Goal: Task Accomplishment & Management: Manage account settings

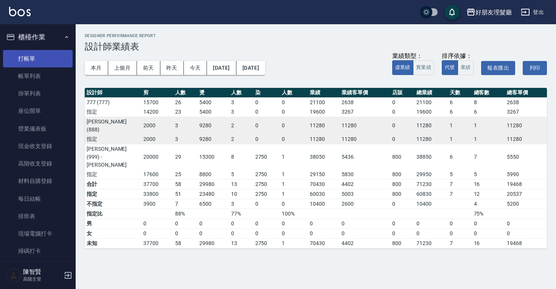
click at [25, 66] on link "打帳單" at bounding box center [38, 58] width 70 height 17
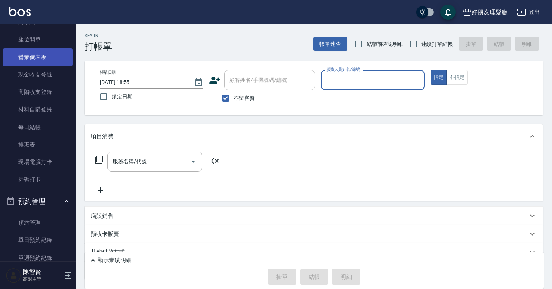
scroll to position [71, 0]
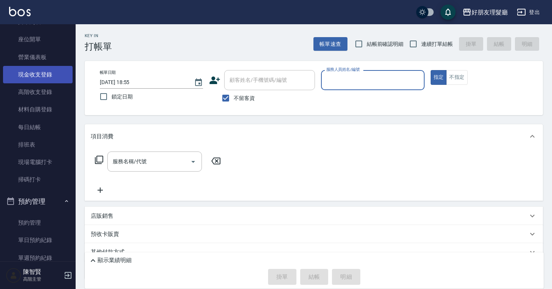
click at [47, 75] on link "現金收支登錄" at bounding box center [38, 74] width 70 height 17
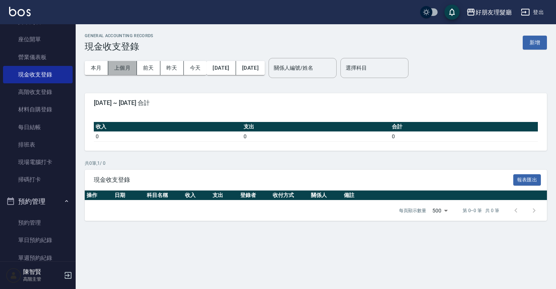
click at [124, 69] on button "上個月" at bounding box center [122, 68] width 29 height 14
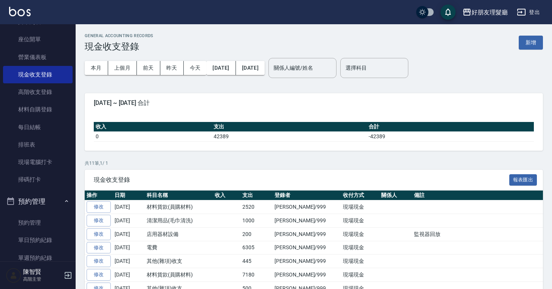
click at [528, 50] on div "GENERAL ACCOUNTING RECORDS 現金收支登錄 新增" at bounding box center [314, 42] width 458 height 19
click at [529, 47] on button "新增" at bounding box center [531, 43] width 24 height 14
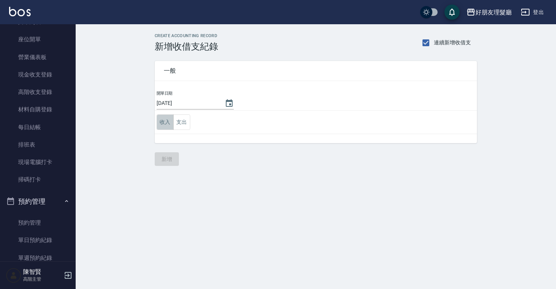
click at [170, 124] on button "收入" at bounding box center [165, 122] width 17 height 16
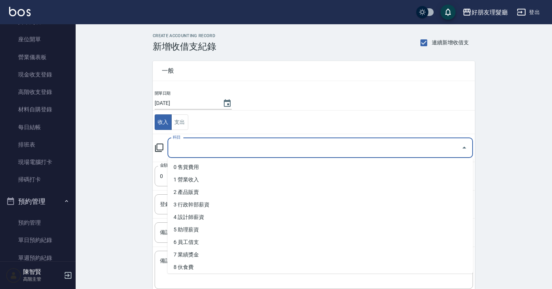
click at [224, 145] on input "科目" at bounding box center [314, 147] width 287 height 13
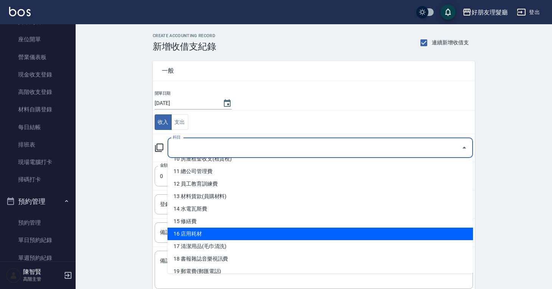
scroll to position [135, 0]
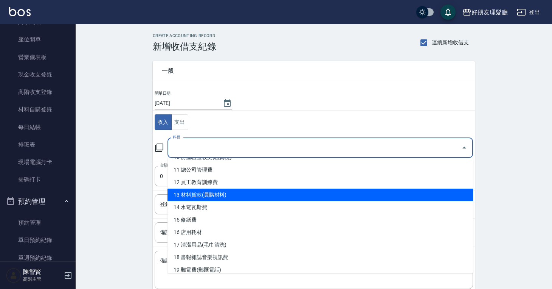
click at [222, 199] on li "13 材料貨款(員購材料)" at bounding box center [321, 194] width 306 height 12
type input "13 材料貨款(員購材料)"
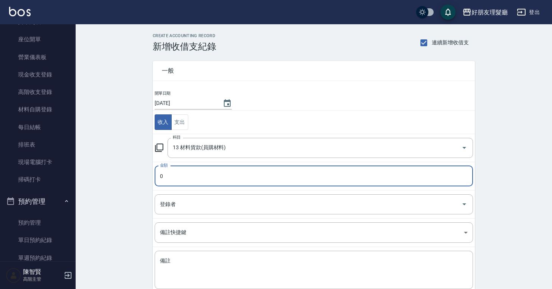
click at [224, 178] on input "0" at bounding box center [314, 176] width 319 height 20
type input "5000"
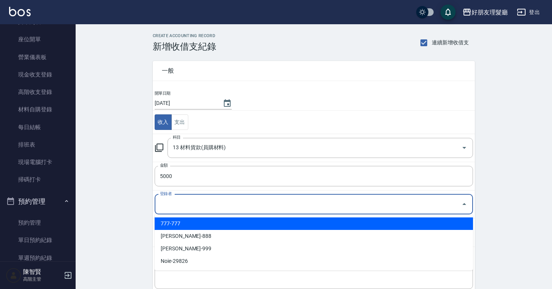
click at [212, 205] on input "登錄者" at bounding box center [308, 203] width 300 height 13
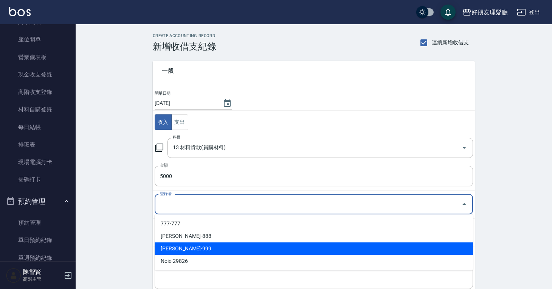
click at [199, 242] on li "陳智賢-999" at bounding box center [314, 248] width 319 height 12
type input "陳智賢-999"
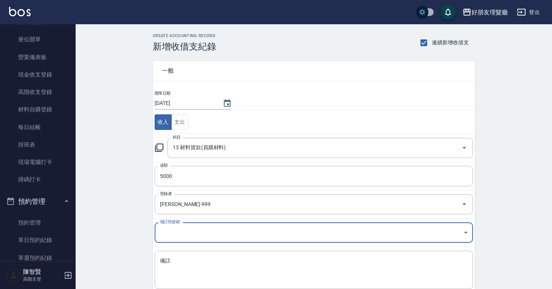
click at [105, 225] on div "CREATE ACCOUNTING RECORD 新增收借支紀錄 連續新增收借支 一般 開單日期 2025/09/08 收入 支出 科目 13 材料貨款(員購…" at bounding box center [314, 179] width 477 height 310
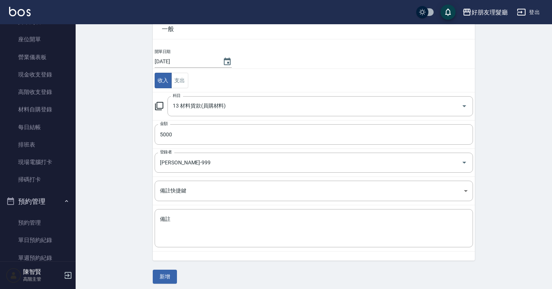
scroll to position [45, 0]
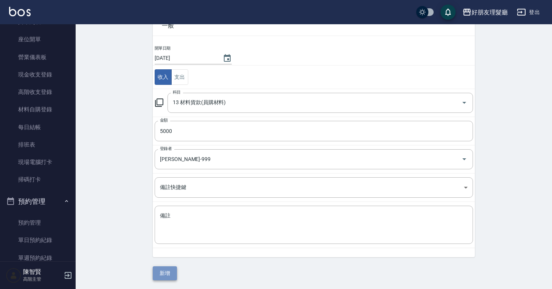
click at [166, 268] on button "新增" at bounding box center [165, 273] width 24 height 14
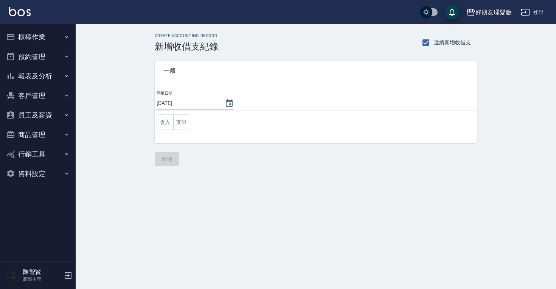
click at [45, 87] on button "客戶管理" at bounding box center [38, 96] width 70 height 20
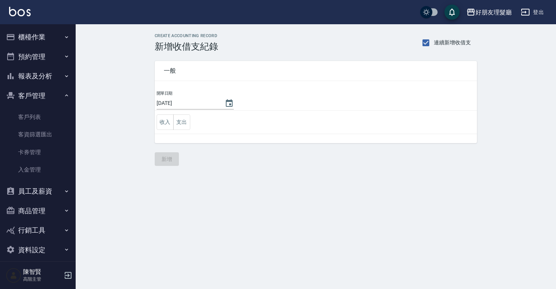
click at [48, 191] on button "員工及薪資" at bounding box center [38, 191] width 70 height 20
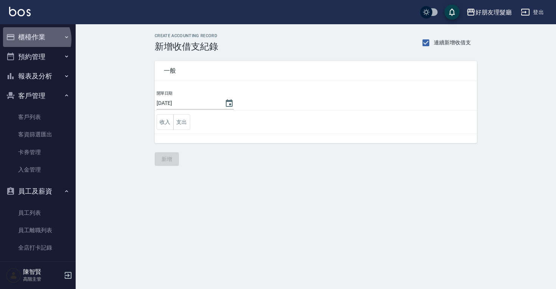
click at [34, 39] on button "櫃檯作業" at bounding box center [38, 37] width 70 height 20
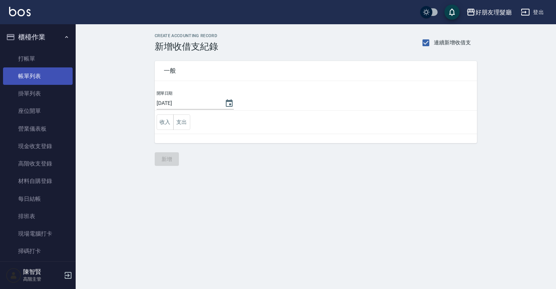
click at [29, 79] on link "帳單列表" at bounding box center [38, 75] width 70 height 17
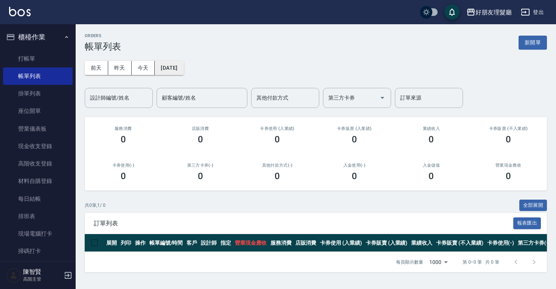
click at [173, 71] on button "[DATE]" at bounding box center [169, 68] width 29 height 14
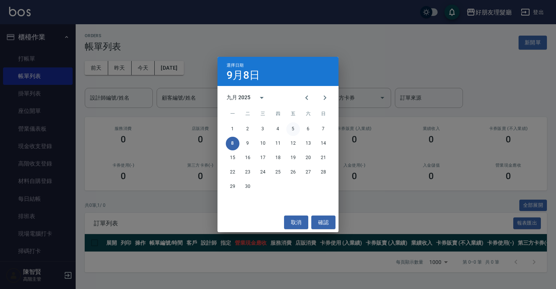
click at [293, 132] on button "5" at bounding box center [293, 129] width 14 height 14
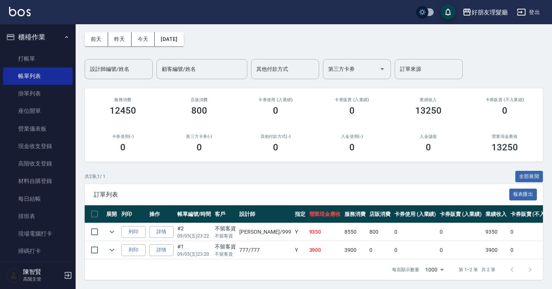
scroll to position [34, 0]
click at [171, 230] on link "詳情" at bounding box center [161, 232] width 24 height 12
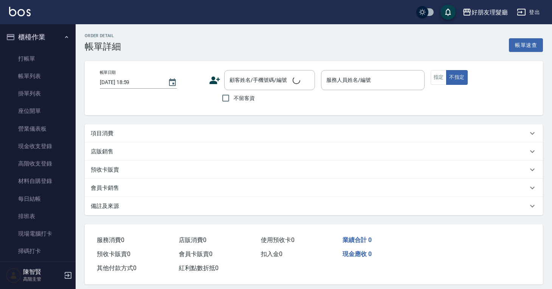
type input "2025/09/05 23:22"
checkbox input "true"
type input "阿賢-999"
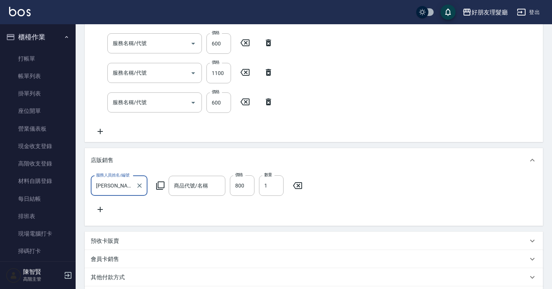
type input "剪(2)"
type input "染(4)"
type input "剪(2)"
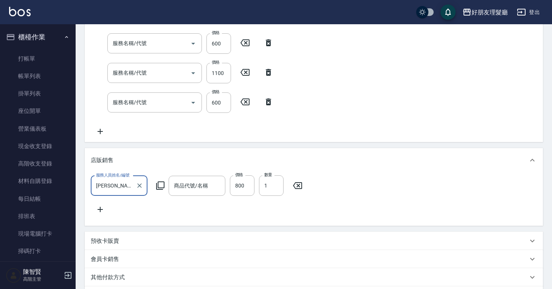
type input "剪(2)"
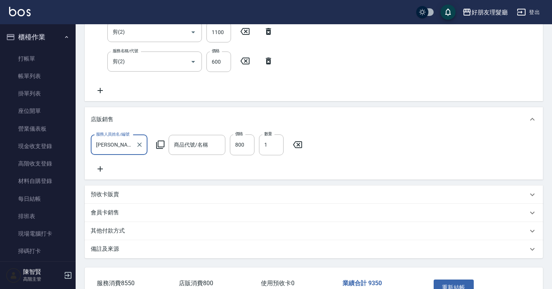
type input "頭皮水"
click at [98, 171] on icon at bounding box center [100, 168] width 19 height 9
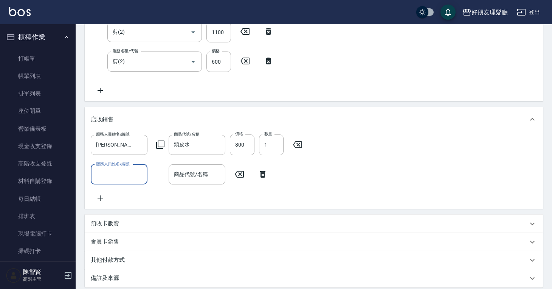
click at [116, 171] on input "服務人員姓名/編號" at bounding box center [119, 174] width 50 height 13
click at [123, 221] on div "阿賢 -999" at bounding box center [119, 218] width 57 height 12
type input "阿賢-999"
click at [192, 174] on input "商品代號/名稱" at bounding box center [197, 174] width 50 height 13
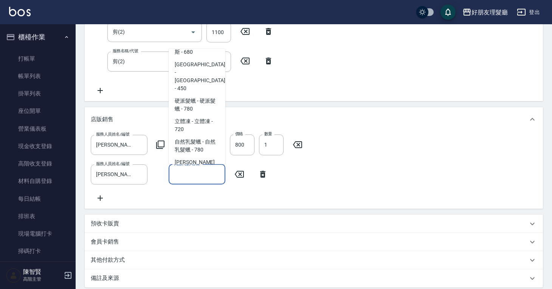
scroll to position [516, 0]
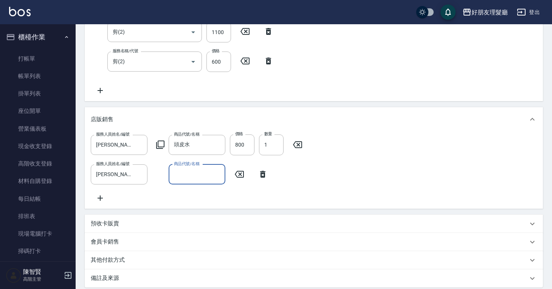
click at [200, 176] on input "商品代號/名稱" at bounding box center [197, 174] width 50 height 13
type input "c"
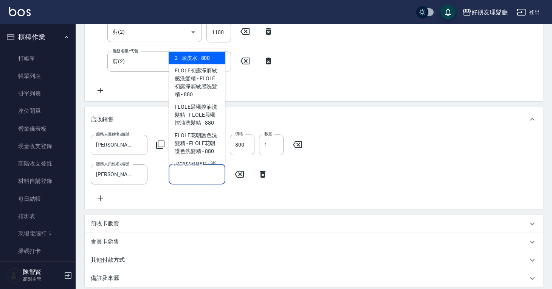
type input "ㄑ"
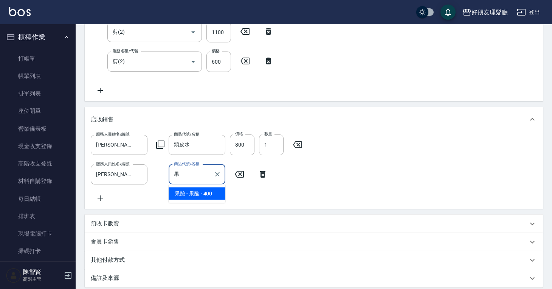
click at [191, 196] on span "果酸 - 果酸 - 400" at bounding box center [197, 193] width 57 height 12
type input "果酸"
click at [242, 179] on input "400" at bounding box center [242, 174] width 25 height 20
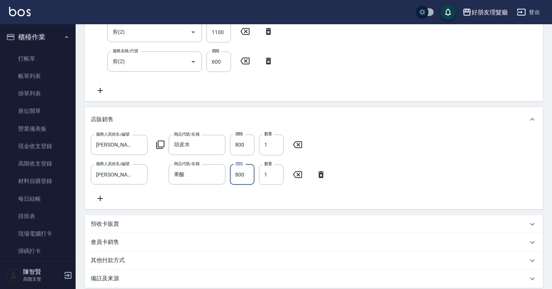
type input "800"
click at [297, 145] on icon at bounding box center [297, 144] width 19 height 9
click at [349, 136] on div "服務人員姓名/編號 服務人員姓名/編號 商品代號/名稱 商品代號/名稱 服務人員姓名/編號 阿賢-999 服務人員姓名/編號 商品代號/名稱 果酸 商品代號/…" at bounding box center [314, 168] width 446 height 68
click at [317, 172] on icon at bounding box center [321, 173] width 19 height 9
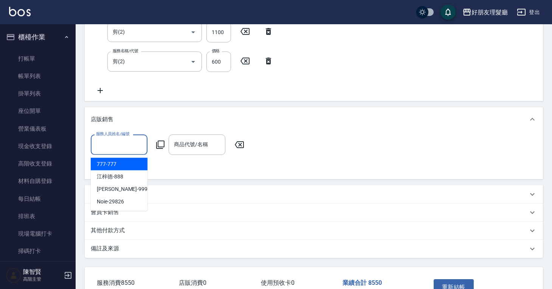
click at [142, 145] on input "服務人員姓名/編號" at bounding box center [119, 144] width 50 height 13
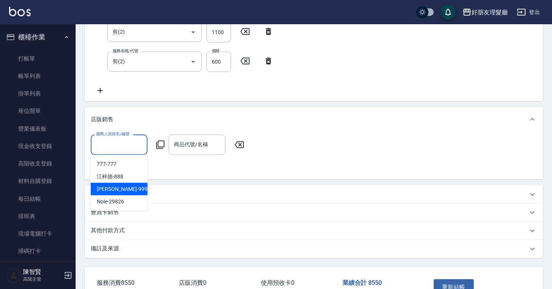
drag, startPoint x: 123, startPoint y: 190, endPoint x: 145, endPoint y: 167, distance: 31.0
click at [124, 190] on div "阿賢 -999" at bounding box center [119, 189] width 57 height 12
type input "阿賢-999"
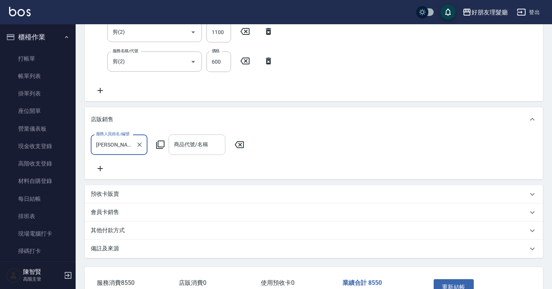
click at [176, 148] on input "商品代號/名稱" at bounding box center [197, 144] width 50 height 13
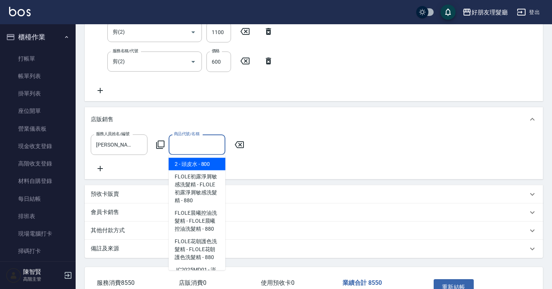
type input "f"
type input "ㄎ"
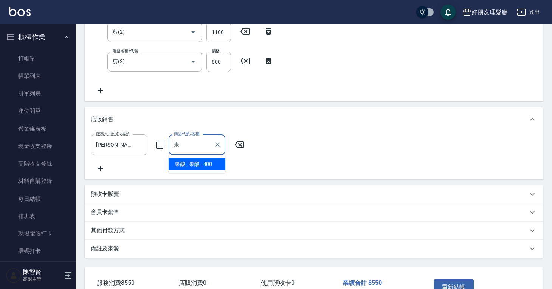
click at [217, 170] on ul "果酸 - 果酸 - 400" at bounding box center [197, 164] width 57 height 19
click at [217, 169] on span "果酸 - 果酸 - 400" at bounding box center [197, 164] width 57 height 12
type input "果酸"
click at [270, 147] on input "1" at bounding box center [271, 144] width 25 height 20
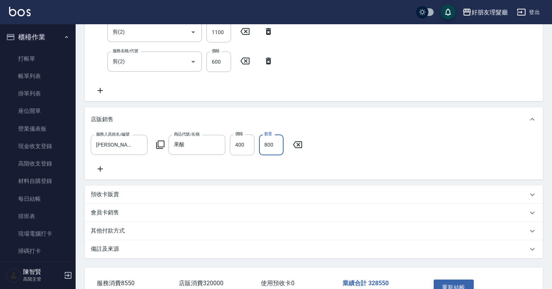
type input "800"
click at [376, 145] on div "服務人員姓名/編號 阿賢-999 服務人員姓名/編號 商品代號/名稱 果酸 商品代號/名稱 價格 400 價格 數量 800 數量" at bounding box center [314, 153] width 446 height 39
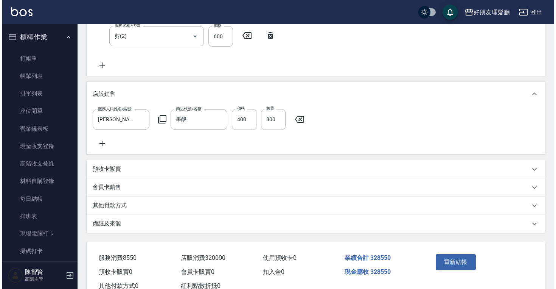
scroll to position [421, 0]
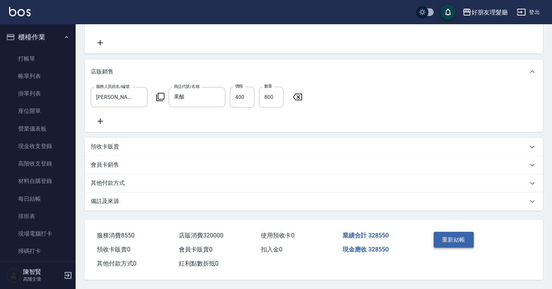
click at [443, 234] on button "重新結帳" at bounding box center [454, 240] width 40 height 16
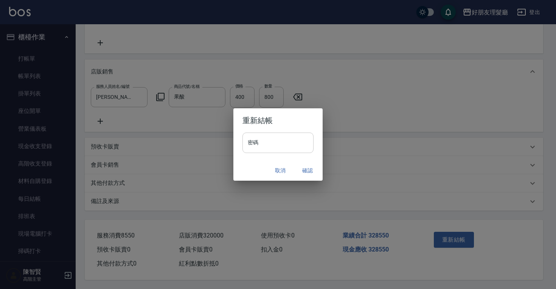
drag, startPoint x: 298, startPoint y: 148, endPoint x: 297, endPoint y: 152, distance: 4.2
click at [297, 152] on input "密碼" at bounding box center [277, 142] width 71 height 20
type input "****"
click at [306, 169] on button "確認" at bounding box center [307, 170] width 24 height 14
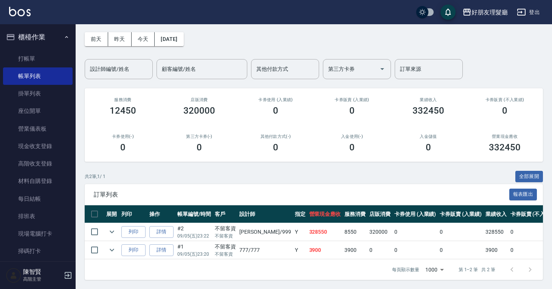
click at [314, 74] on div "ORDERS 帳單列表 新開單 前天 昨天 今天 2025/09/05 設計師編號/姓名 設計師編號/姓名 顧客編號/姓名 顧客編號/姓名 其他付款方式 其他…" at bounding box center [314, 141] width 477 height 293
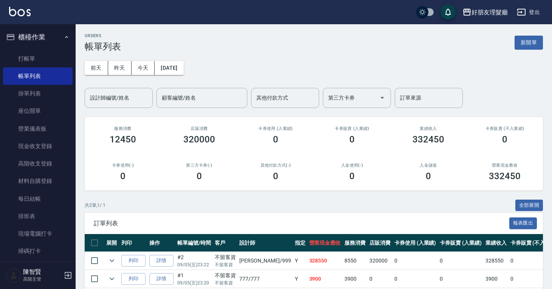
drag, startPoint x: 291, startPoint y: 68, endPoint x: 282, endPoint y: 75, distance: 12.1
click at [291, 68] on div "前天 昨天 今天 2025/09/05 設計師編號/姓名 設計師編號/姓名 顧客編號/姓名 顧客編號/姓名 其他付款方式 其他付款方式 第三方卡券 第三方卡券…" at bounding box center [314, 80] width 458 height 56
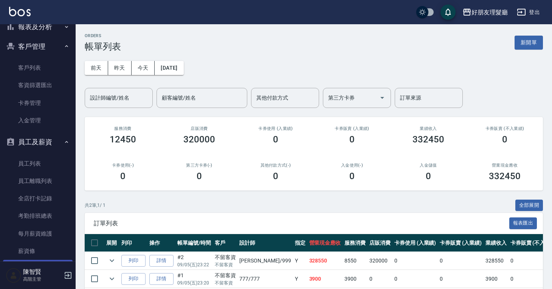
scroll to position [369, 0]
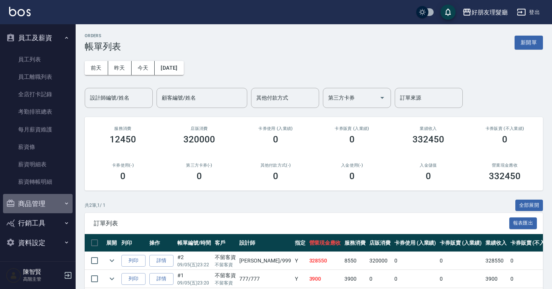
click at [45, 204] on button "商品管理" at bounding box center [38, 204] width 70 height 20
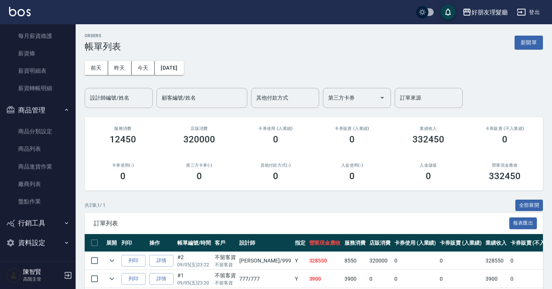
click at [47, 229] on button "行銷工具" at bounding box center [38, 223] width 70 height 20
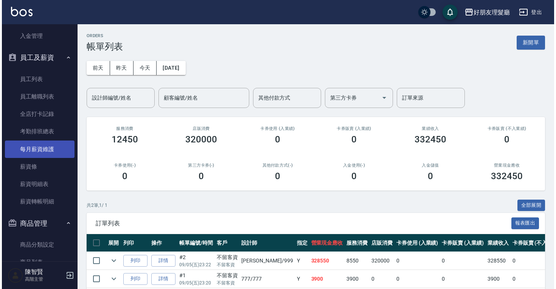
scroll to position [273, 0]
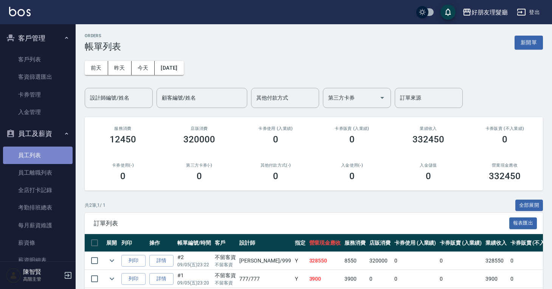
click at [43, 156] on link "員工列表" at bounding box center [38, 154] width 70 height 17
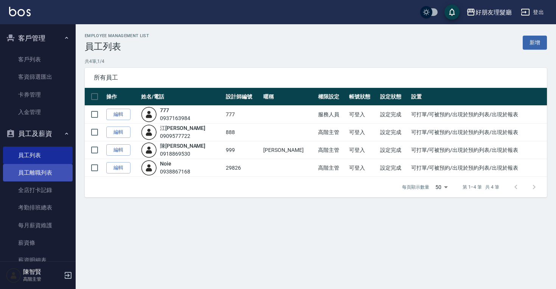
click at [46, 180] on link "員工離職列表" at bounding box center [38, 172] width 70 height 17
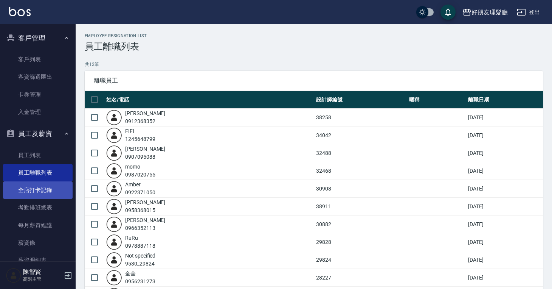
click at [45, 191] on link "全店打卡記錄" at bounding box center [38, 189] width 70 height 17
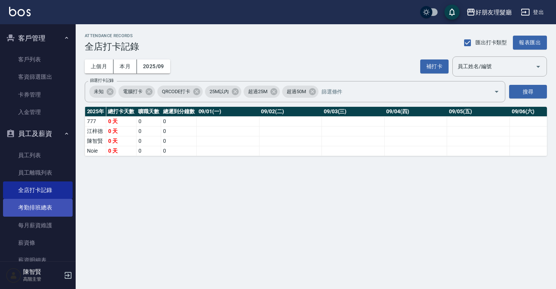
click at [51, 206] on link "考勤排班總表" at bounding box center [38, 207] width 70 height 17
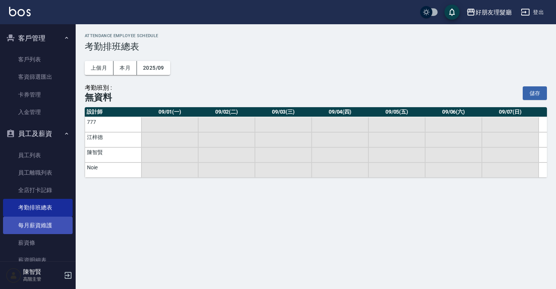
click at [50, 221] on link "每月薪資維護" at bounding box center [38, 224] width 70 height 17
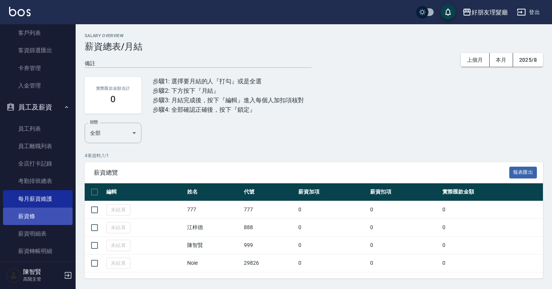
click at [51, 218] on link "薪資條" at bounding box center [38, 215] width 70 height 17
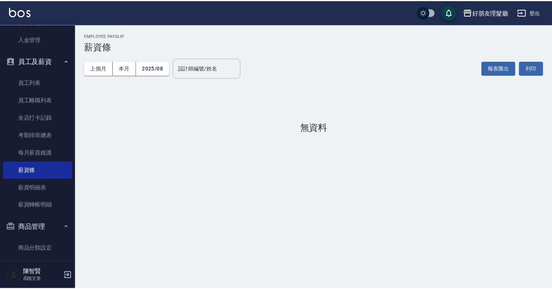
scroll to position [349, 0]
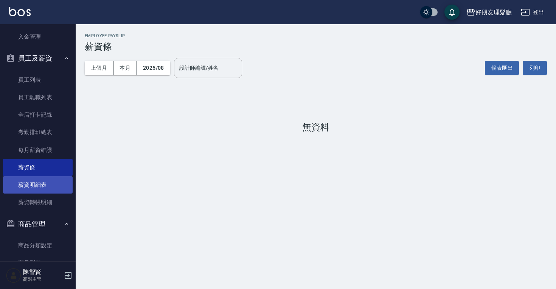
click at [49, 188] on link "薪資明細表" at bounding box center [38, 184] width 70 height 17
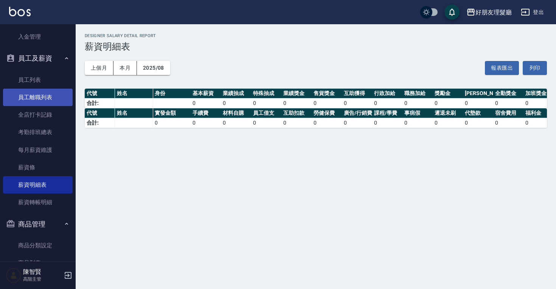
click at [45, 92] on link "員工離職列表" at bounding box center [38, 97] width 70 height 17
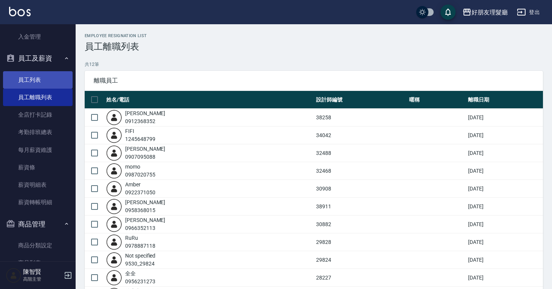
click at [44, 84] on link "員工列表" at bounding box center [38, 79] width 70 height 17
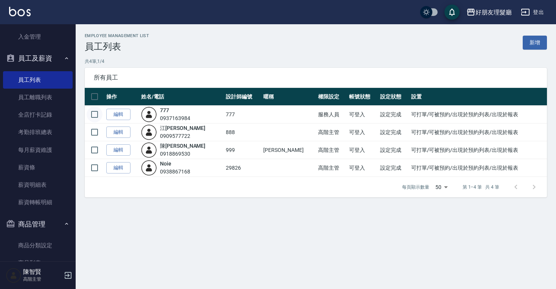
click at [95, 115] on input "checkbox" at bounding box center [95, 114] width 16 height 16
checkbox input "true"
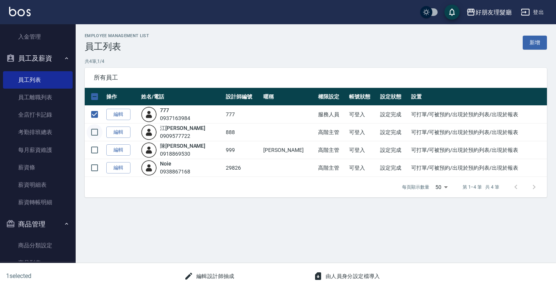
click at [96, 131] on input "checkbox" at bounding box center [95, 132] width 16 height 16
checkbox input "true"
click at [98, 144] on input "checkbox" at bounding box center [95, 150] width 16 height 16
checkbox input "true"
click at [51, 113] on link "全店打卡記錄" at bounding box center [38, 114] width 70 height 17
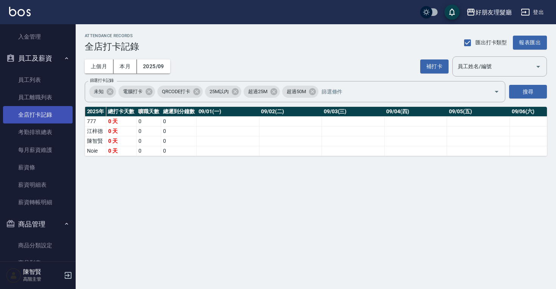
drag, startPoint x: 42, startPoint y: 100, endPoint x: 43, endPoint y: 109, distance: 8.8
click at [42, 100] on link "員工離職列表" at bounding box center [38, 97] width 70 height 17
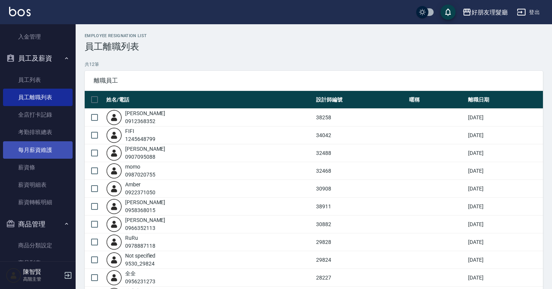
click at [47, 142] on link "每月薪資維護" at bounding box center [38, 149] width 70 height 17
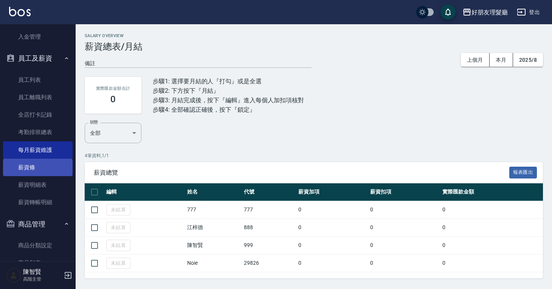
click at [50, 161] on link "薪資條" at bounding box center [38, 166] width 70 height 17
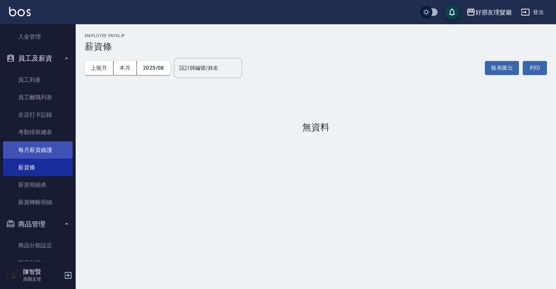
click at [51, 150] on link "每月薪資維護" at bounding box center [38, 149] width 70 height 17
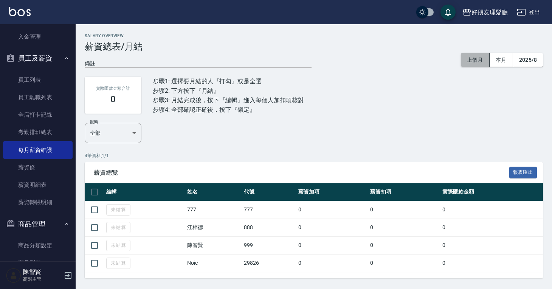
click at [475, 59] on button "上個月" at bounding box center [475, 60] width 29 height 14
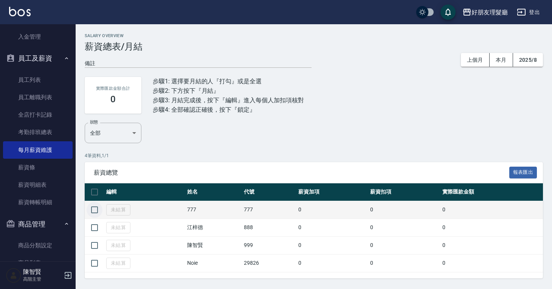
click at [98, 212] on input "checkbox" at bounding box center [95, 210] width 16 height 16
checkbox input "true"
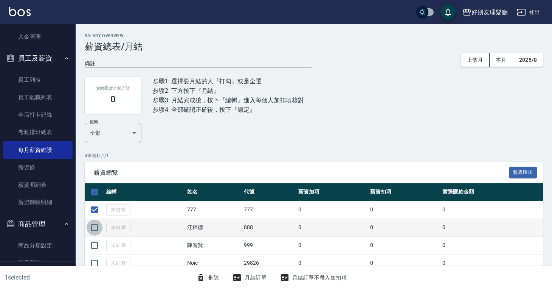
click at [96, 223] on input "checkbox" at bounding box center [95, 227] width 16 height 16
checkbox input "true"
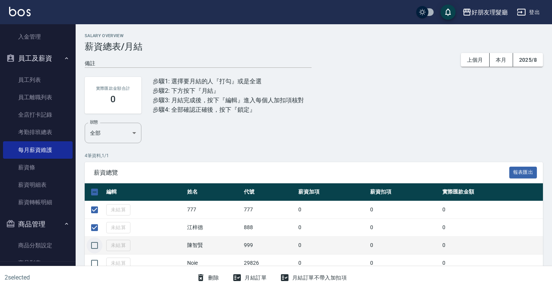
click at [93, 245] on input "checkbox" at bounding box center [95, 245] width 16 height 16
click at [90, 247] on input "checkbox" at bounding box center [95, 245] width 16 height 16
checkbox input "true"
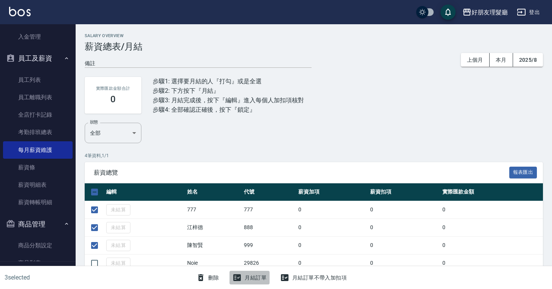
click at [255, 277] on button "月結訂單" at bounding box center [250, 277] width 40 height 14
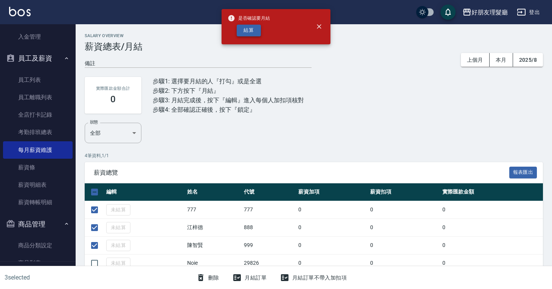
click at [255, 34] on button "結算" at bounding box center [249, 31] width 24 height 12
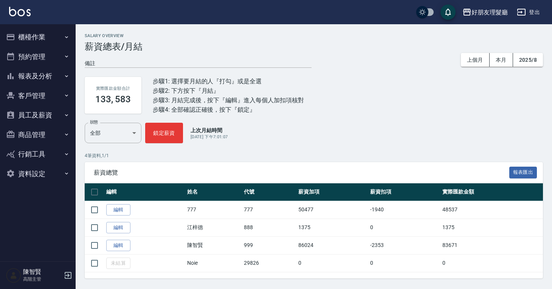
click at [54, 127] on button "商品管理" at bounding box center [38, 135] width 70 height 20
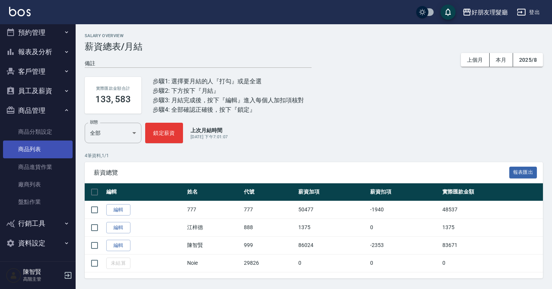
scroll to position [25, 0]
click at [48, 83] on button "員工及薪資" at bounding box center [38, 91] width 70 height 20
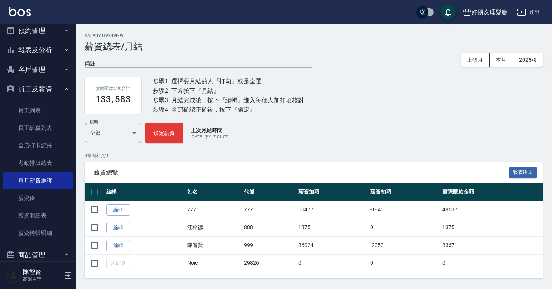
scroll to position [171, 0]
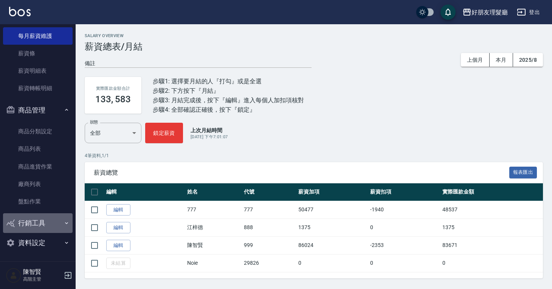
click at [43, 225] on button "行銷工具" at bounding box center [38, 223] width 70 height 20
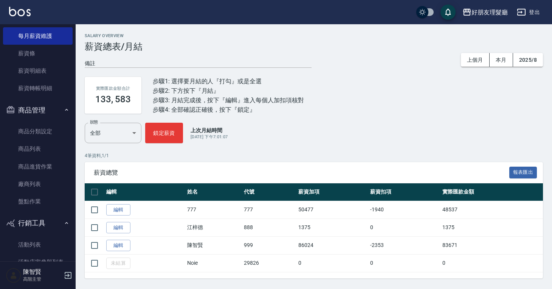
scroll to position [229, 0]
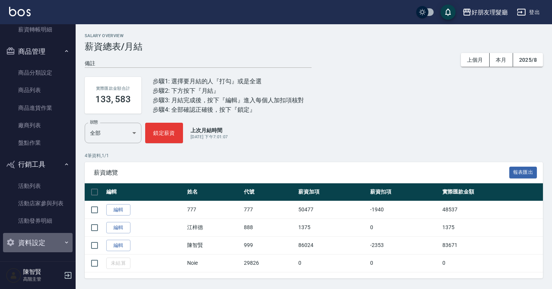
click at [40, 242] on button "資料設定" at bounding box center [38, 243] width 70 height 20
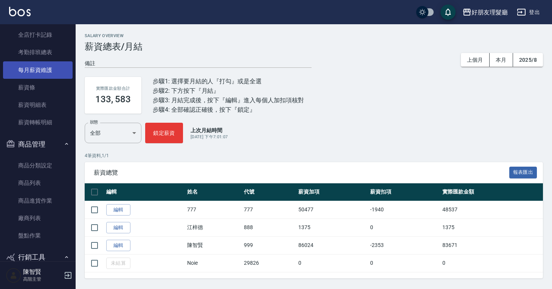
scroll to position [0, 0]
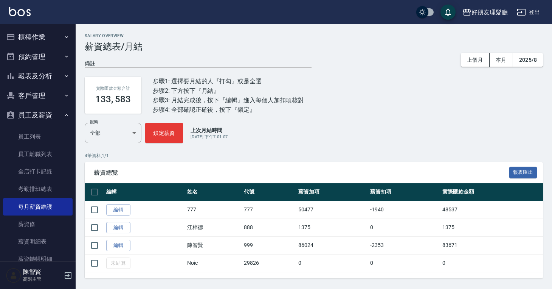
click at [40, 97] on button "客戶管理" at bounding box center [38, 96] width 70 height 20
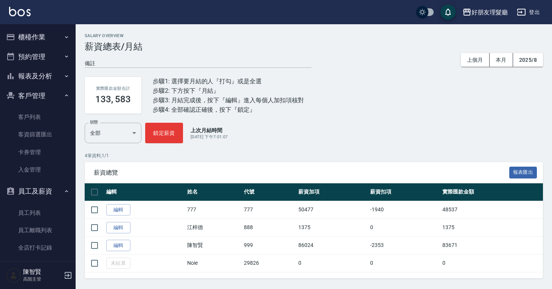
click at [50, 78] on button "報表及分析" at bounding box center [38, 76] width 70 height 20
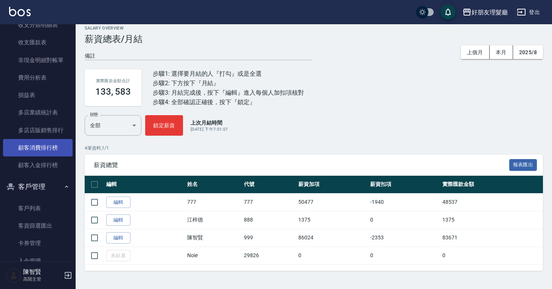
scroll to position [648, 0]
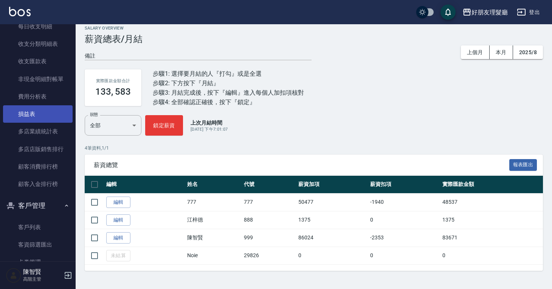
click at [42, 121] on link "損益表" at bounding box center [38, 113] width 70 height 17
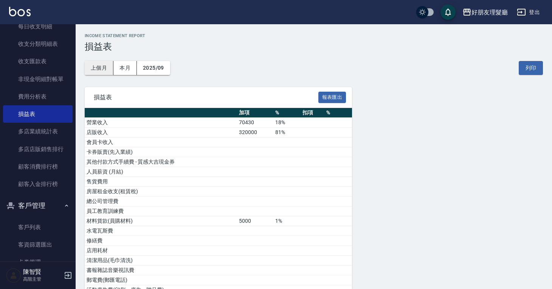
click at [93, 65] on button "上個月" at bounding box center [99, 68] width 29 height 14
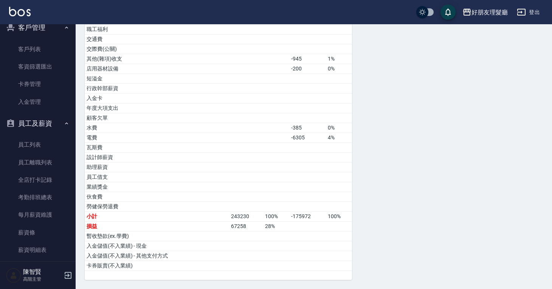
scroll to position [956, 0]
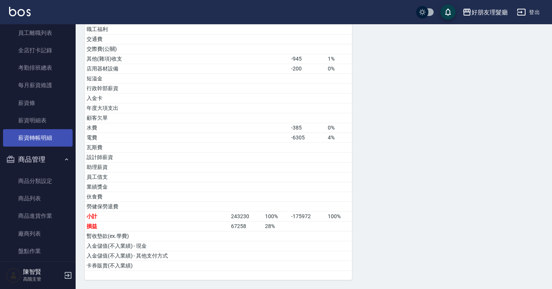
click at [47, 134] on link "薪資轉帳明細" at bounding box center [38, 137] width 70 height 17
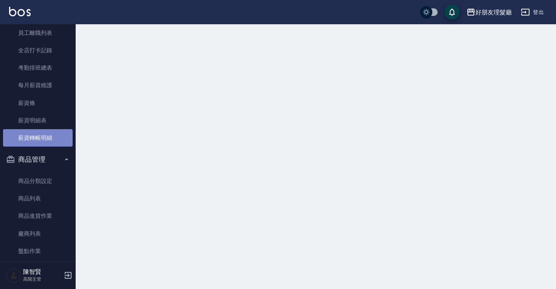
click at [47, 134] on link "薪資轉帳明細" at bounding box center [38, 137] width 70 height 17
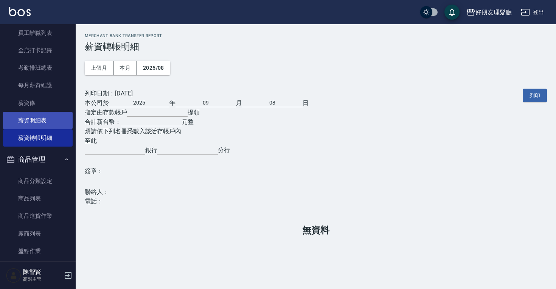
click at [50, 125] on link "薪資明細表" at bounding box center [38, 120] width 70 height 17
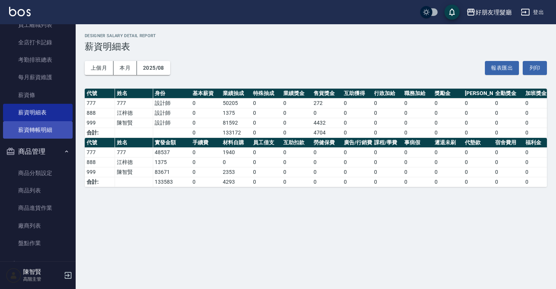
scroll to position [970, 0]
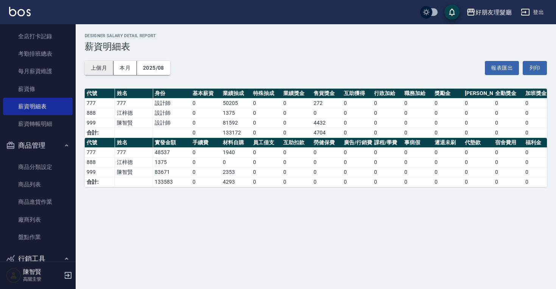
click at [106, 68] on button "上個月" at bounding box center [99, 68] width 29 height 14
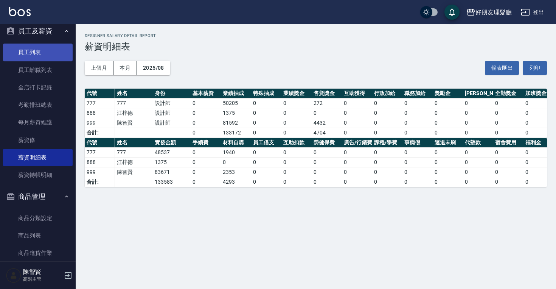
scroll to position [881, 0]
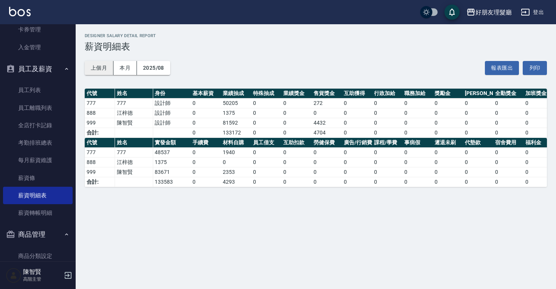
click at [96, 68] on button "上個月" at bounding box center [99, 68] width 29 height 14
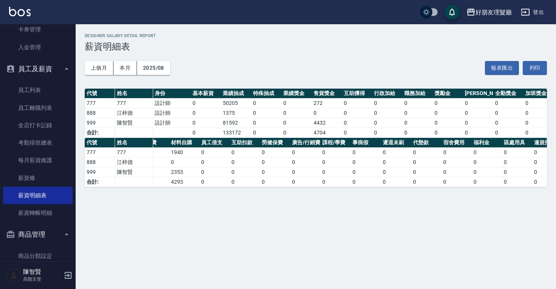
scroll to position [0, 0]
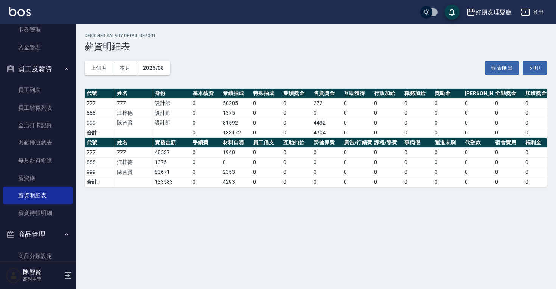
click at [209, 220] on div "好朋友理髮廳 2025-08 薪資明細表 列印時間： 2025-09-08-19:05 Designer Salary Detail Report 薪資明細表…" at bounding box center [278, 144] width 556 height 289
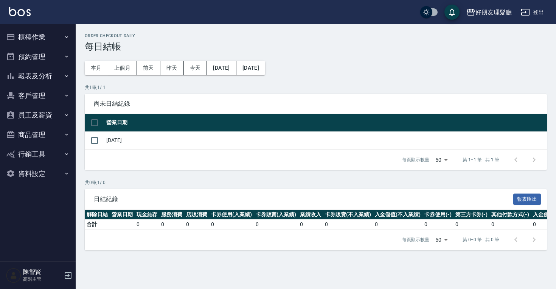
click at [32, 49] on button "預約管理" at bounding box center [38, 57] width 70 height 20
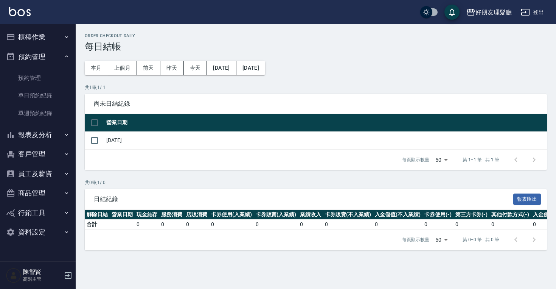
click at [34, 39] on button "櫃檯作業" at bounding box center [38, 37] width 70 height 20
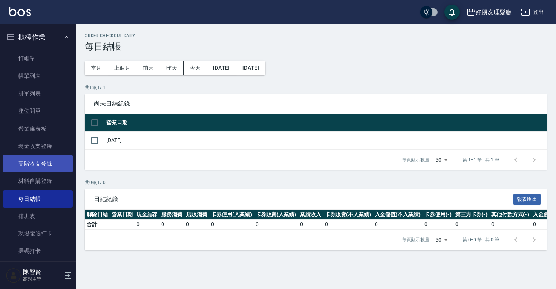
click at [44, 163] on link "高階收支登錄" at bounding box center [38, 163] width 70 height 17
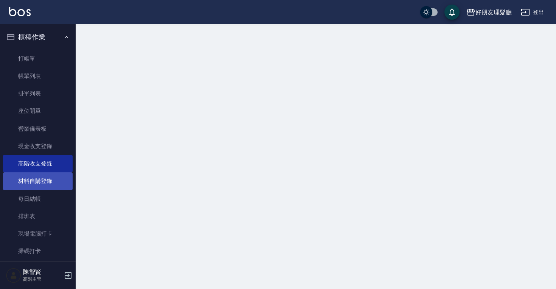
click at [44, 180] on link "材料自購登錄" at bounding box center [38, 180] width 70 height 17
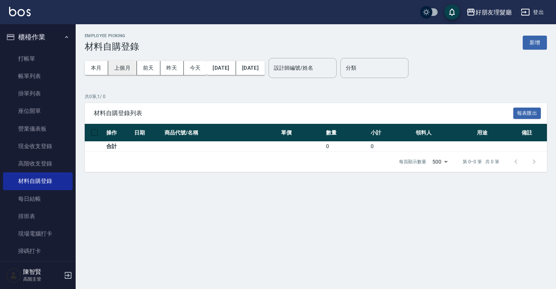
click at [112, 72] on button "上個月" at bounding box center [122, 68] width 29 height 14
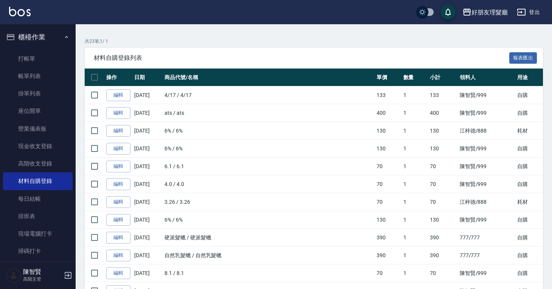
scroll to position [76, 0]
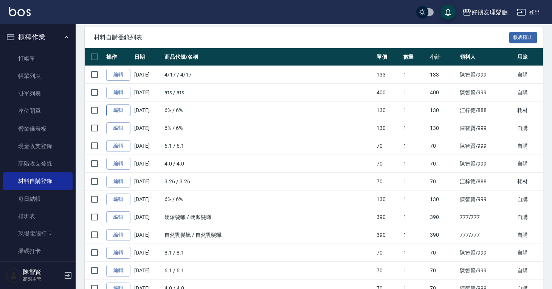
click at [118, 115] on link "編輯" at bounding box center [118, 110] width 24 height 12
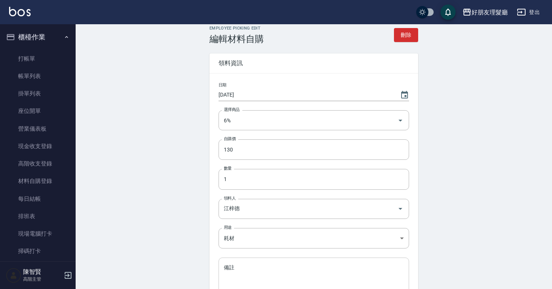
scroll to position [54, 0]
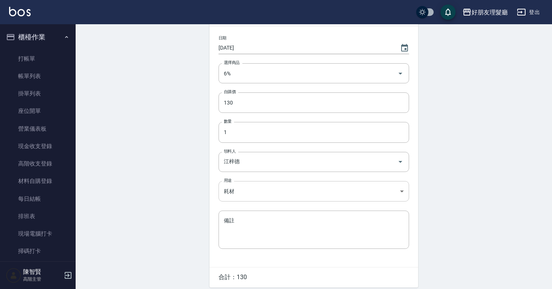
click at [286, 193] on body "好朋友理髮廳 登出 櫃檯作業 打帳單 帳單列表 掛單列表 座位開單 營業儀表板 現金收支登錄 高階收支登錄 材料自購登錄 每日結帳 排班表 現場電腦打卡 掃碼…" at bounding box center [276, 132] width 552 height 373
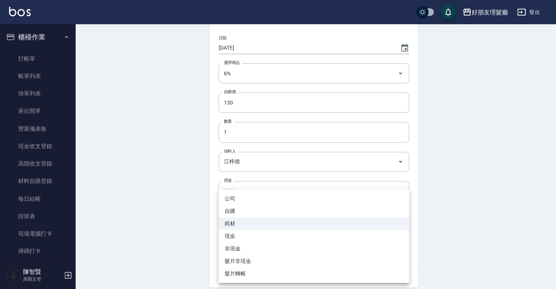
click at [263, 213] on li "自購" at bounding box center [314, 211] width 191 height 12
type input "自購"
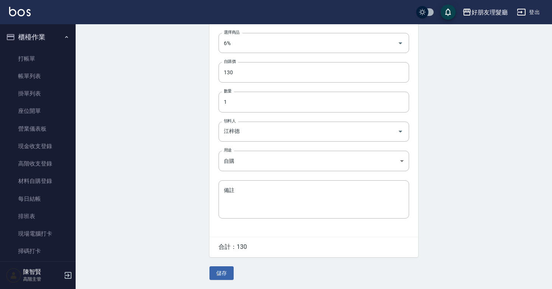
scroll to position [85, 0]
click at [227, 275] on button "儲存" at bounding box center [222, 273] width 24 height 14
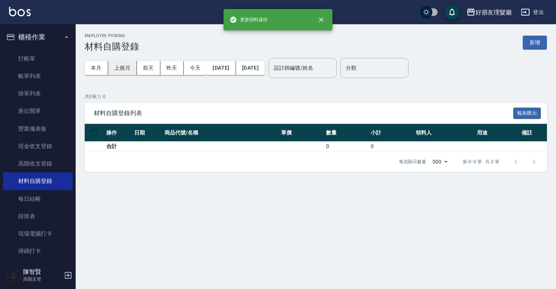
click at [113, 68] on button "上個月" at bounding box center [122, 68] width 29 height 14
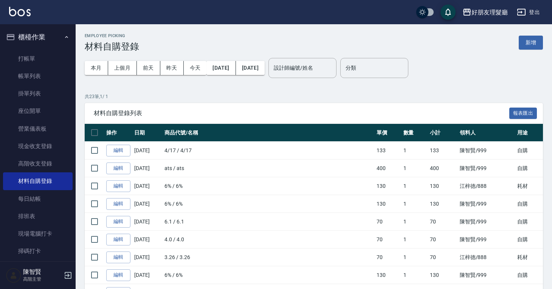
scroll to position [80, 0]
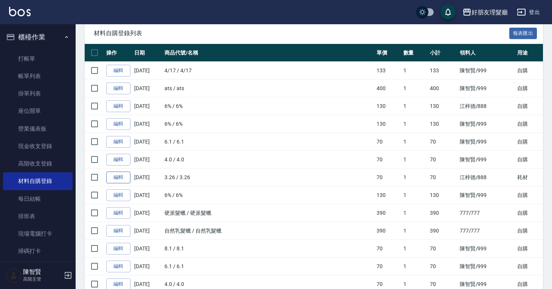
click at [126, 180] on link "編輯" at bounding box center [118, 177] width 24 height 12
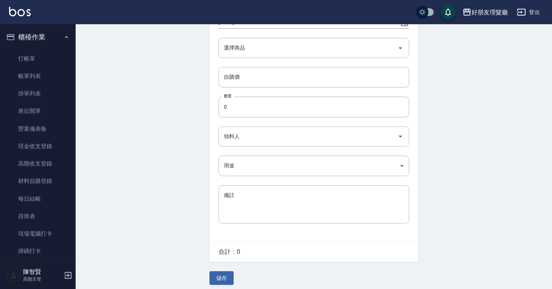
type input "[DATE]"
type input "3.26"
type input "70"
type input "1"
type input "江梓德"
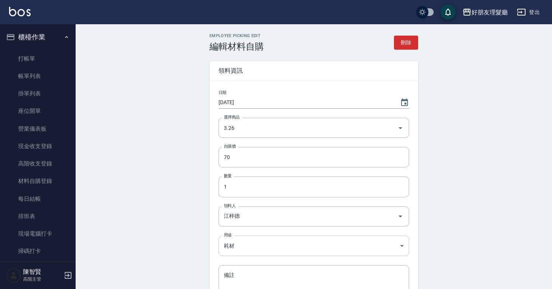
click at [258, 241] on body "好朋友理髮廳 登出 櫃檯作業 打帳單 帳單列表 掛單列表 座位開單 營業儀表板 現金收支登錄 高階收支登錄 材料自購登錄 每日結帳 排班表 現場電腦打卡 掃碼…" at bounding box center [276, 186] width 552 height 373
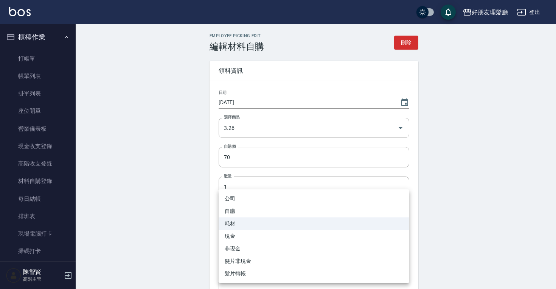
click at [253, 210] on li "自購" at bounding box center [314, 211] width 191 height 12
type input "自購"
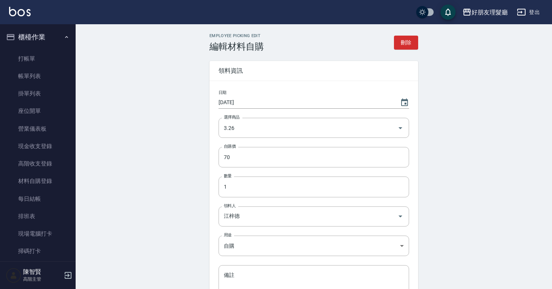
scroll to position [85, 0]
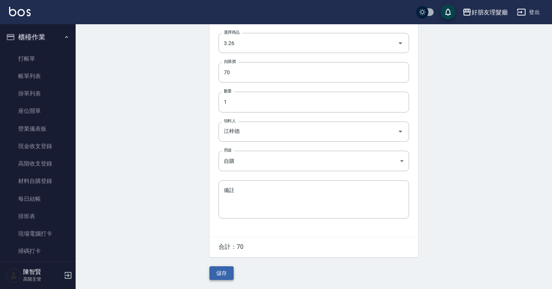
click at [228, 275] on button "儲存" at bounding box center [222, 273] width 24 height 14
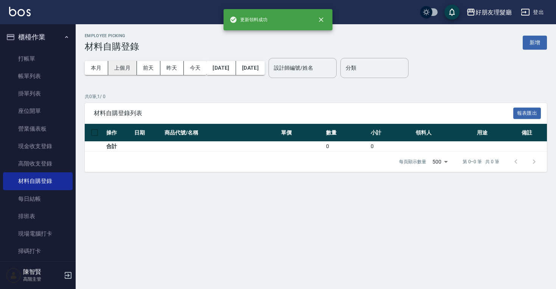
click at [117, 64] on button "上個月" at bounding box center [122, 68] width 29 height 14
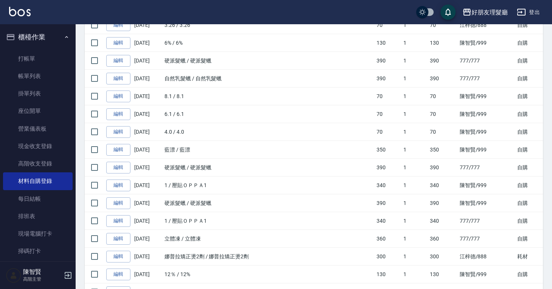
scroll to position [301, 0]
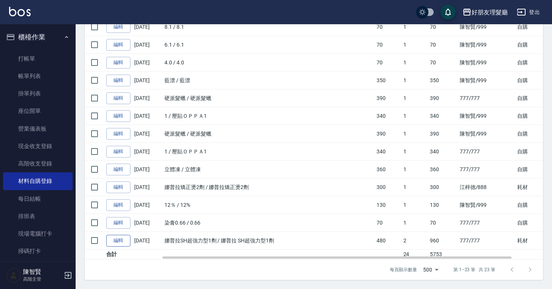
click at [117, 242] on link "編輯" at bounding box center [118, 241] width 24 height 12
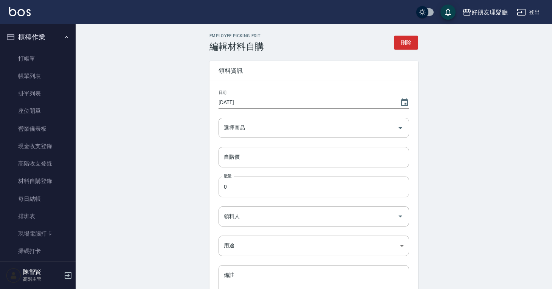
type input "[DATE]"
type input "娜普拉 SH超強力型1劑"
type input "480"
type input "2"
type input "777"
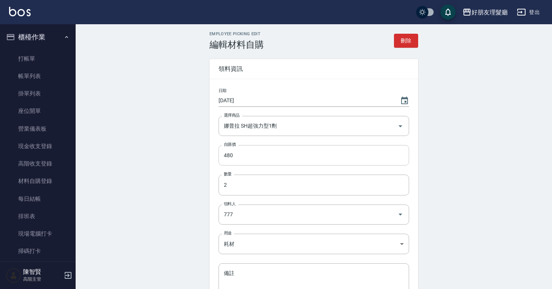
scroll to position [14, 0]
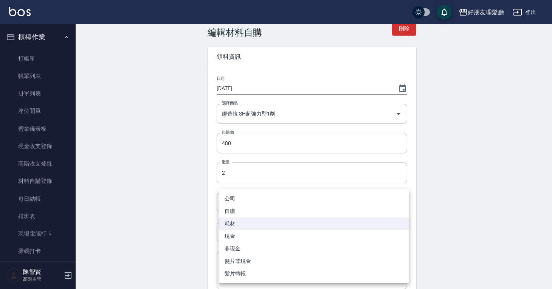
click at [274, 223] on body "好朋友理髮廳 登出 櫃檯作業 打帳單 帳單列表 掛單列表 座位開單 營業儀表板 現金收支登錄 高階收支登錄 材料自購登錄 每日結帳 排班表 現場電腦打卡 掃碼…" at bounding box center [276, 172] width 552 height 373
click at [259, 211] on li "自購" at bounding box center [314, 211] width 191 height 12
type input "自購"
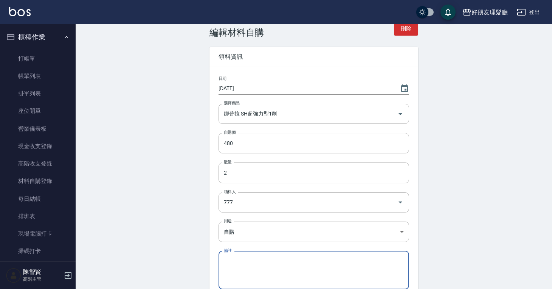
click at [166, 208] on div "公司 自購 耗材 現金 非現金 髮片非現金 髮片轉帳" at bounding box center [276, 144] width 552 height 289
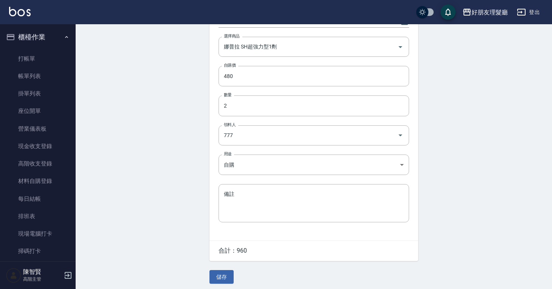
scroll to position [85, 0]
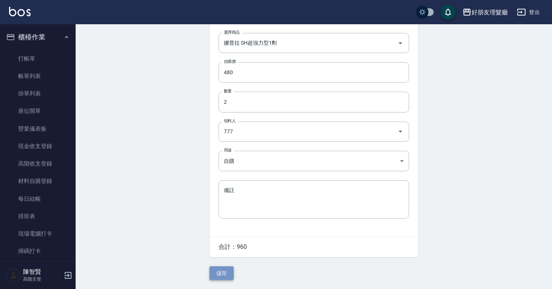
click at [221, 272] on button "儲存" at bounding box center [222, 273] width 24 height 14
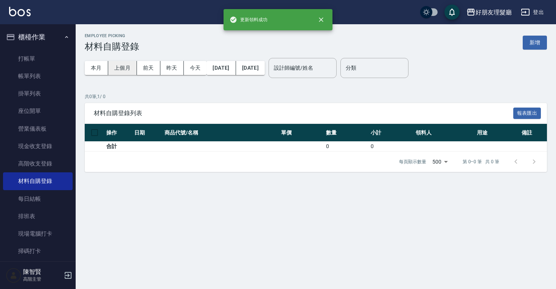
click at [129, 63] on button "上個月" at bounding box center [122, 68] width 29 height 14
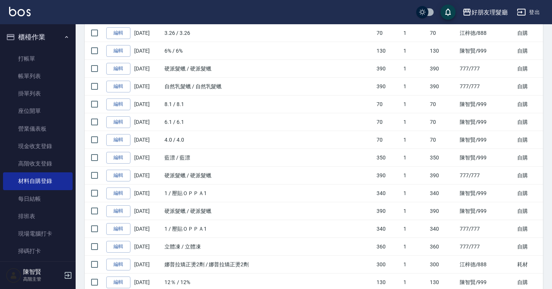
scroll to position [301, 0]
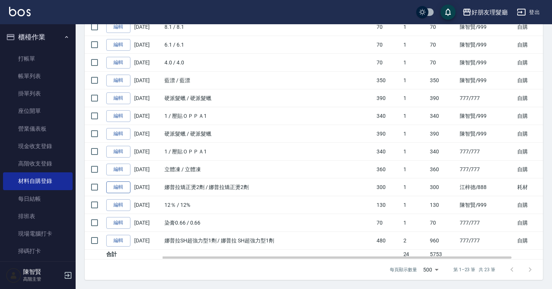
click at [122, 186] on link "編輯" at bounding box center [118, 187] width 24 height 12
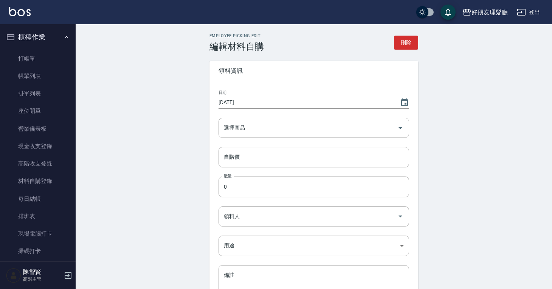
type input "[DATE]"
type input "娜普拉矯正燙2劑"
type input "300"
type input "1"
type input "江梓德"
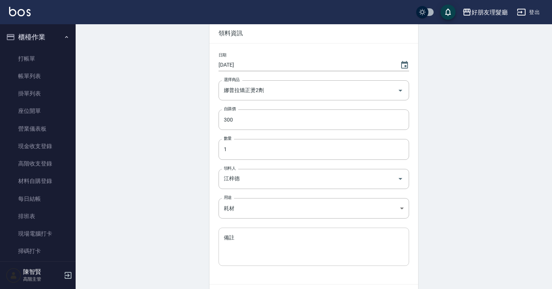
scroll to position [85, 0]
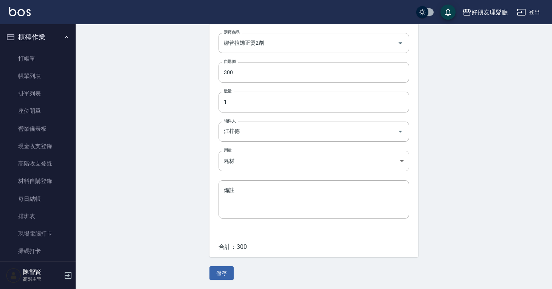
click at [275, 161] on body "好朋友理髮廳 登出 櫃檯作業 打帳單 帳單列表 掛單列表 座位開單 營業儀表板 現金收支登錄 高階收支登錄 材料自購登錄 每日結帳 排班表 現場電腦打卡 掃碼…" at bounding box center [276, 101] width 552 height 373
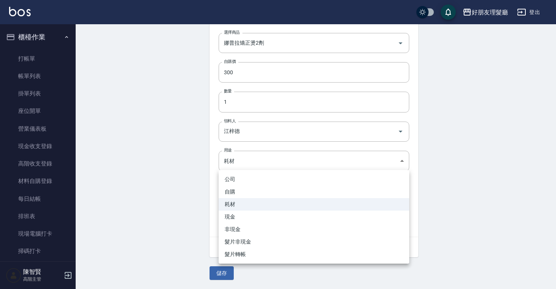
click at [270, 194] on li "自購" at bounding box center [314, 191] width 191 height 12
type input "自購"
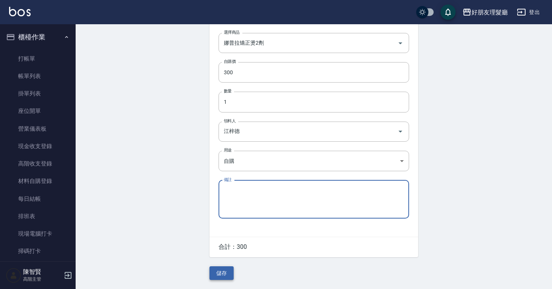
click at [232, 272] on button "儲存" at bounding box center [222, 273] width 24 height 14
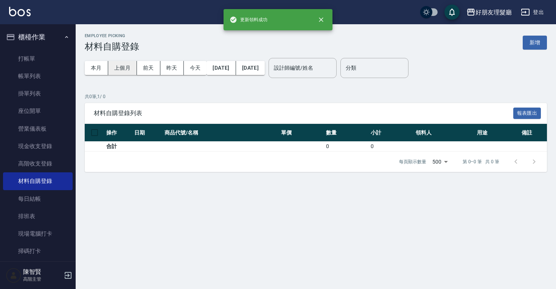
click at [125, 71] on button "上個月" at bounding box center [122, 68] width 29 height 14
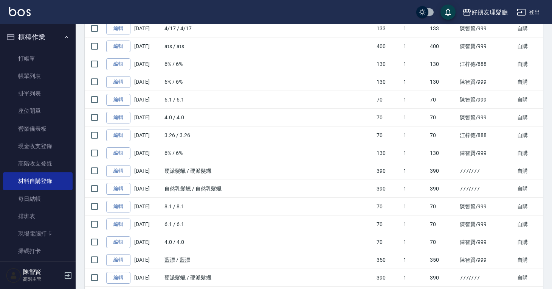
scroll to position [45, 0]
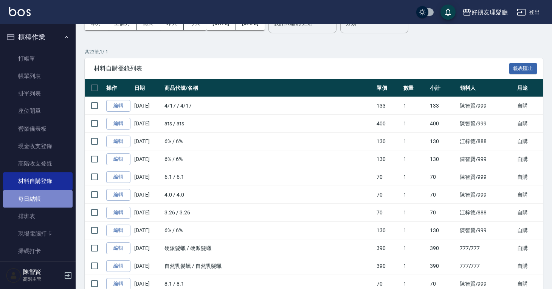
click at [49, 204] on link "每日結帳" at bounding box center [38, 198] width 70 height 17
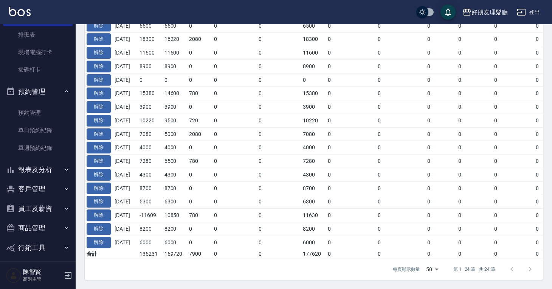
scroll to position [206, 0]
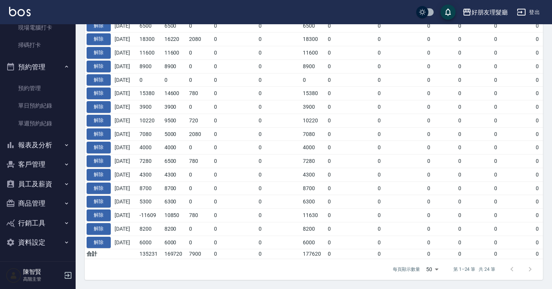
click at [42, 157] on button "客戶管理" at bounding box center [38, 164] width 70 height 20
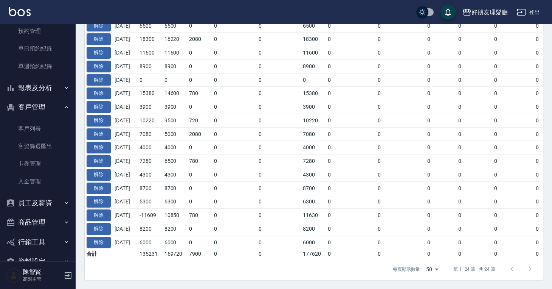
scroll to position [281, 0]
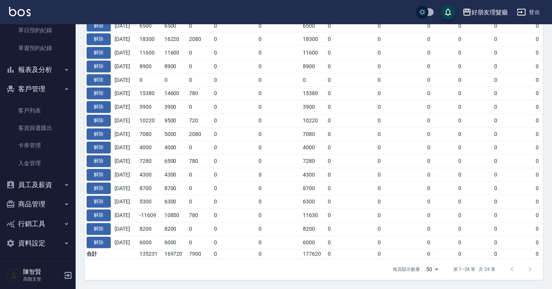
click at [58, 187] on button "員工及薪資" at bounding box center [38, 185] width 70 height 20
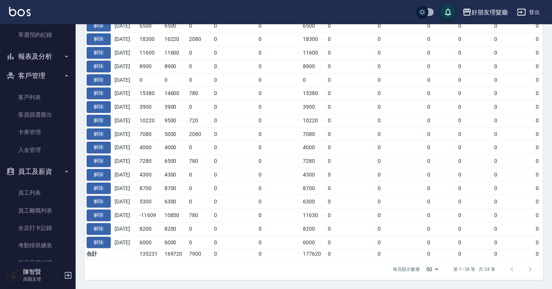
scroll to position [403, 0]
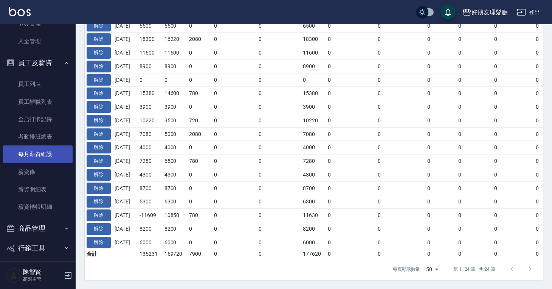
click at [54, 156] on link "每月薪資維護" at bounding box center [38, 153] width 70 height 17
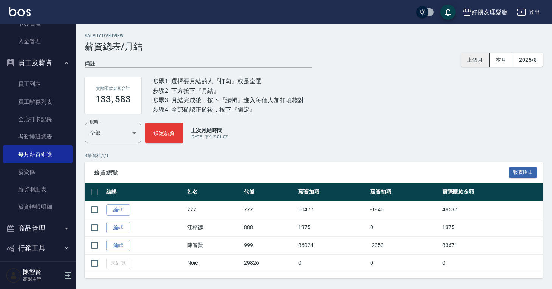
click at [478, 61] on button "上個月" at bounding box center [475, 60] width 29 height 14
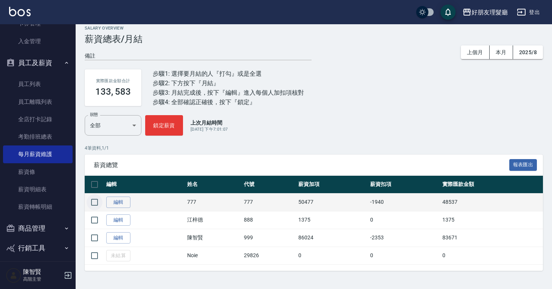
click at [94, 197] on input "checkbox" at bounding box center [95, 202] width 16 height 16
checkbox input "true"
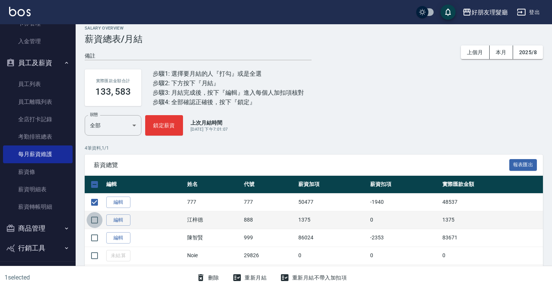
click at [94, 214] on input "checkbox" at bounding box center [95, 220] width 16 height 16
checkbox input "true"
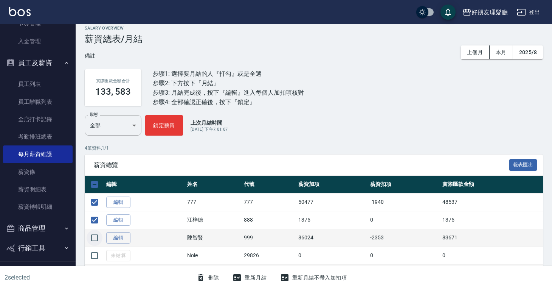
click at [95, 234] on input "checkbox" at bounding box center [95, 238] width 16 height 16
checkbox input "true"
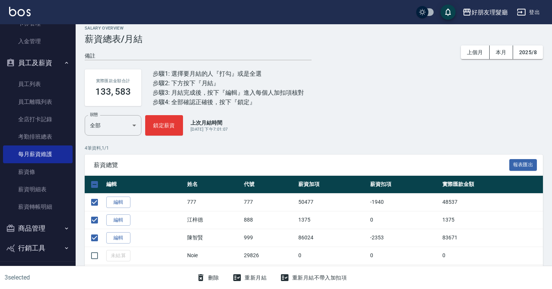
click at [253, 279] on button "重新月結" at bounding box center [250, 277] width 40 height 14
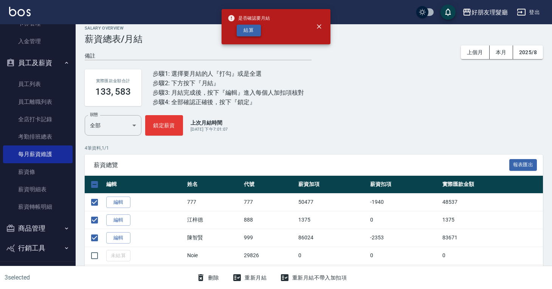
click at [251, 31] on button "結算" at bounding box center [249, 31] width 24 height 12
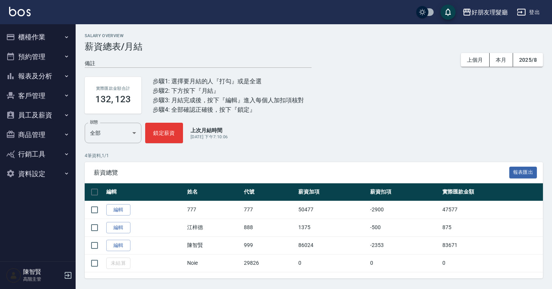
click at [47, 74] on button "報表及分析" at bounding box center [38, 76] width 70 height 20
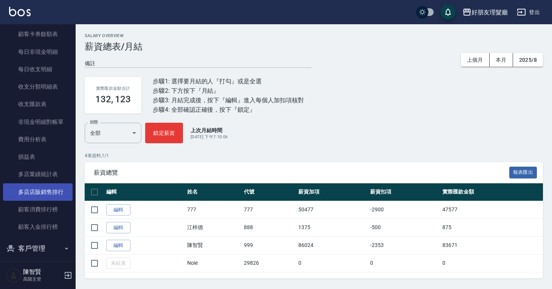
scroll to position [690, 0]
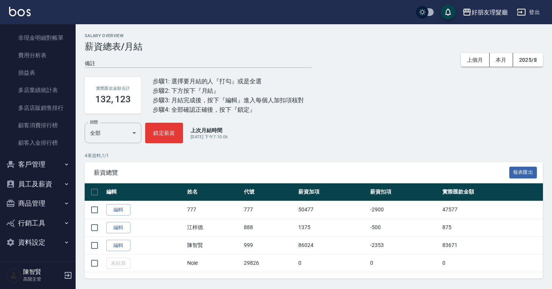
click at [30, 167] on button "客戶管理" at bounding box center [38, 164] width 70 height 20
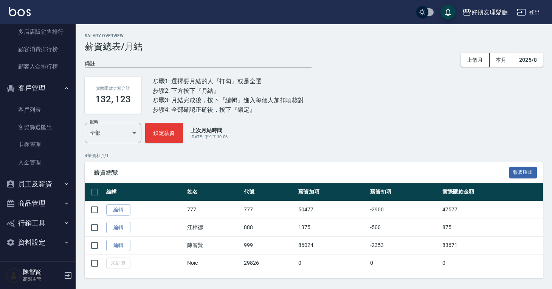
click at [48, 180] on button "員工及薪資" at bounding box center [38, 184] width 70 height 20
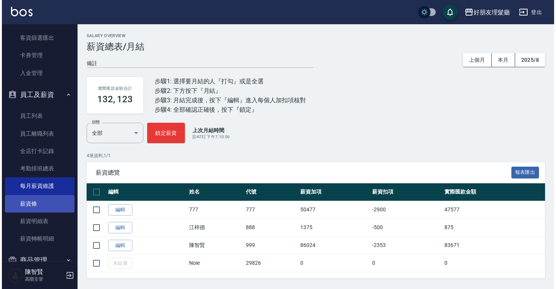
scroll to position [872, 0]
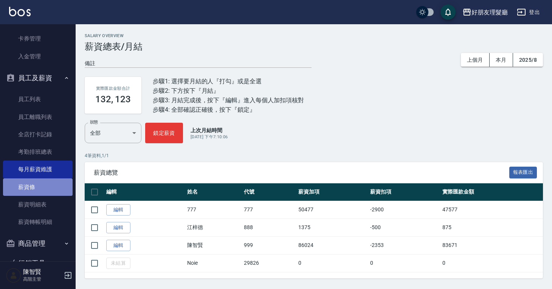
click at [51, 190] on link "薪資條" at bounding box center [38, 186] width 70 height 17
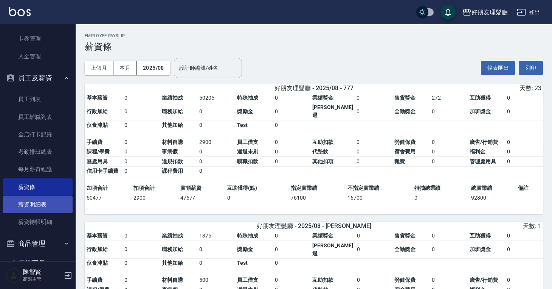
click at [47, 205] on link "薪資明細表" at bounding box center [38, 204] width 70 height 17
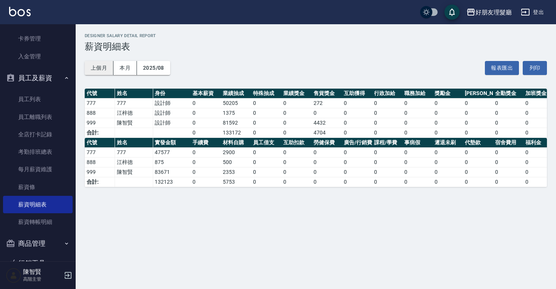
click at [105, 69] on button "上個月" at bounding box center [99, 68] width 29 height 14
click at [219, 241] on div "好朋友理髮廳 2025-08 薪資明細表 列印時間： [DATE][PHONE_NUMBER]:10 Designer Salary Detail Repor…" at bounding box center [278, 144] width 556 height 289
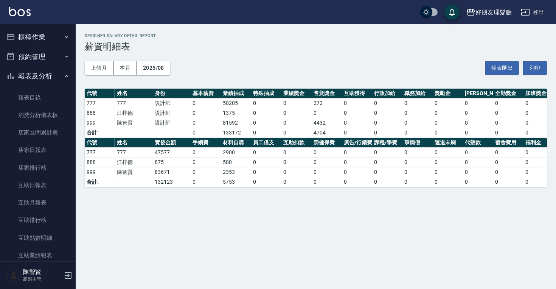
click at [30, 44] on button "櫃檯作業" at bounding box center [38, 37] width 70 height 20
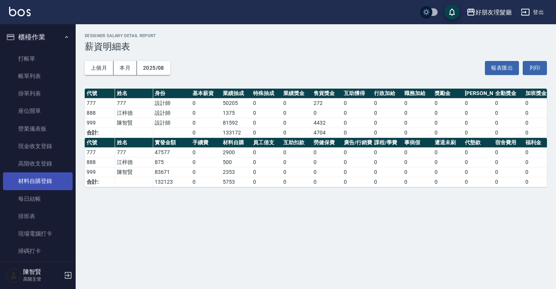
click at [43, 178] on link "材料自購登錄" at bounding box center [38, 180] width 70 height 17
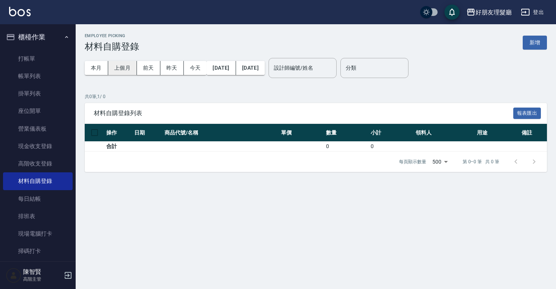
click at [128, 69] on button "上個月" at bounding box center [122, 68] width 29 height 14
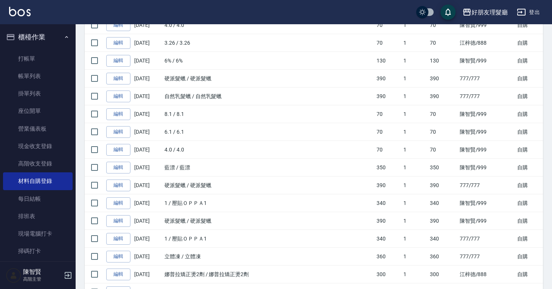
scroll to position [301, 0]
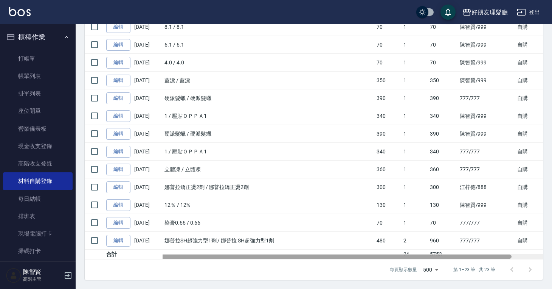
drag, startPoint x: 444, startPoint y: 258, endPoint x: 404, endPoint y: 258, distance: 39.7
click at [404, 258] on div at bounding box center [298, 256] width 427 height 4
drag, startPoint x: 403, startPoint y: 253, endPoint x: 258, endPoint y: 256, distance: 144.9
click at [351, 259] on div "材料自購登錄列表 報表匯出 操作 日期 商品代號/名稱 單價 數量 小計 領料人 用途 備註 編輯 [DATE] 4/17 / 4/17 133 1 133 …" at bounding box center [314, 41] width 458 height 478
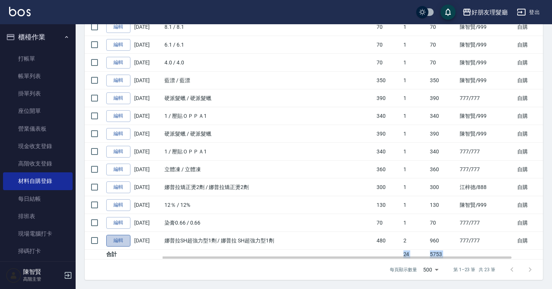
click at [116, 238] on link "編輯" at bounding box center [118, 241] width 24 height 12
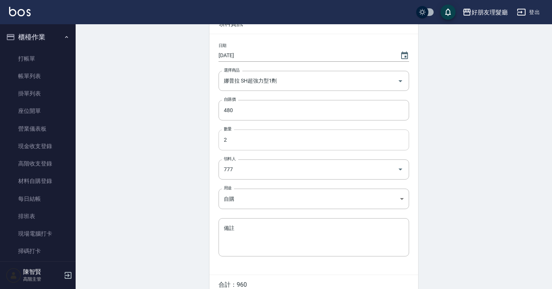
scroll to position [85, 0]
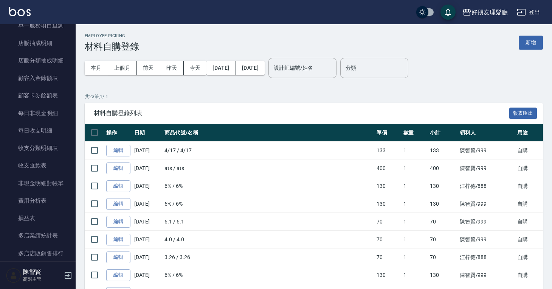
scroll to position [778, 0]
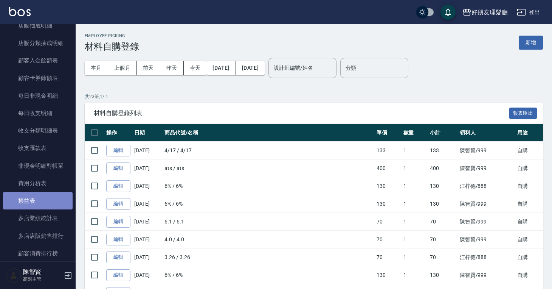
click at [49, 203] on link "損益表" at bounding box center [38, 200] width 70 height 17
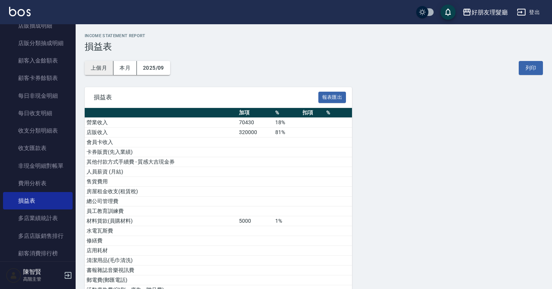
click at [98, 68] on button "上個月" at bounding box center [99, 68] width 29 height 14
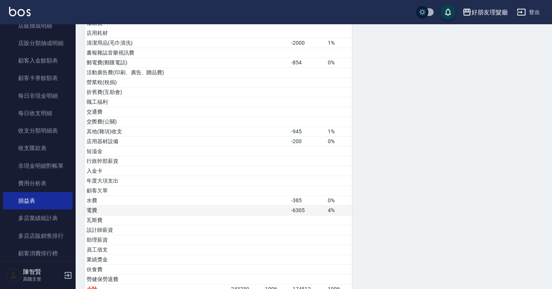
scroll to position [290, 0]
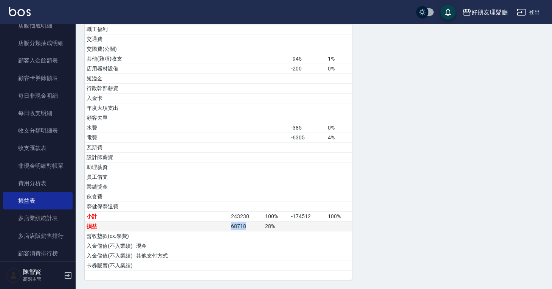
drag, startPoint x: 256, startPoint y: 224, endPoint x: 228, endPoint y: 228, distance: 29.0
click at [227, 228] on tr "損益 68718 28 %" at bounding box center [218, 226] width 267 height 10
drag, startPoint x: 403, startPoint y: 183, endPoint x: 409, endPoint y: 181, distance: 5.5
click at [408, 182] on div "損益表 報表匯出 加項 % 扣項 % 營業收入 232220 95% 店販收入 11010 5% 會員卡收入 卡券販賣(先入業績) 其他付款方式手續費 - 質…" at bounding box center [314, 38] width 458 height 483
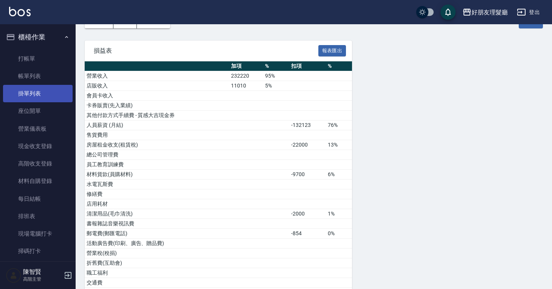
scroll to position [0, 0]
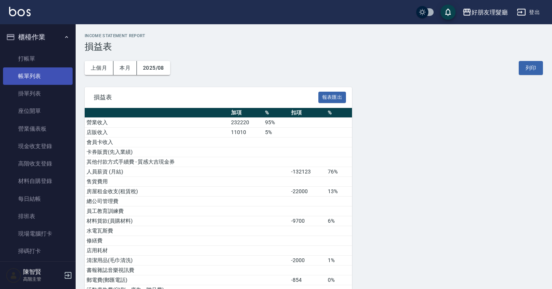
drag, startPoint x: 41, startPoint y: 70, endPoint x: 44, endPoint y: 78, distance: 8.4
click at [41, 70] on link "帳單列表" at bounding box center [38, 75] width 70 height 17
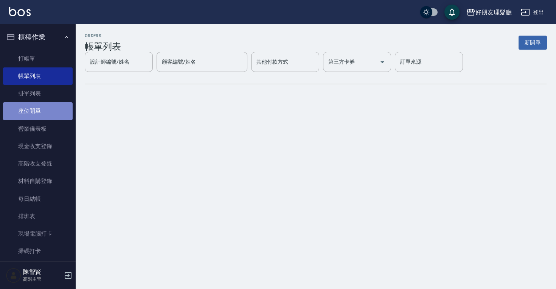
click at [49, 113] on link "座位開單" at bounding box center [38, 110] width 70 height 17
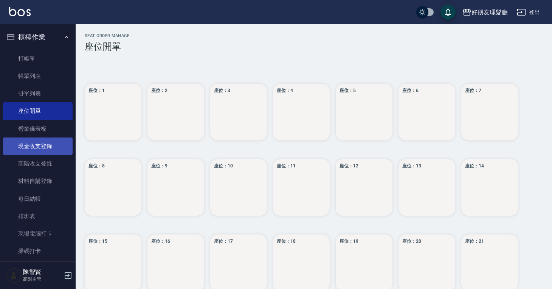
click at [51, 141] on link "現金收支登錄" at bounding box center [38, 145] width 70 height 17
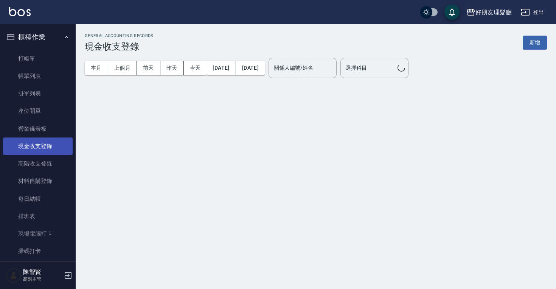
click at [51, 151] on link "現金收支登錄" at bounding box center [38, 145] width 70 height 17
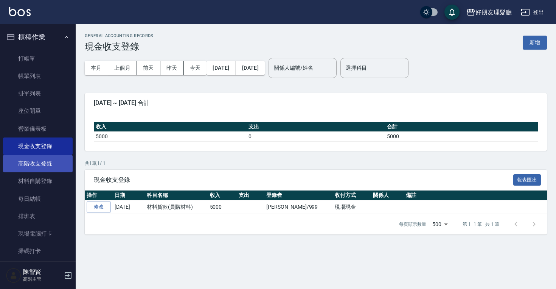
click at [56, 169] on link "高階收支登錄" at bounding box center [38, 163] width 70 height 17
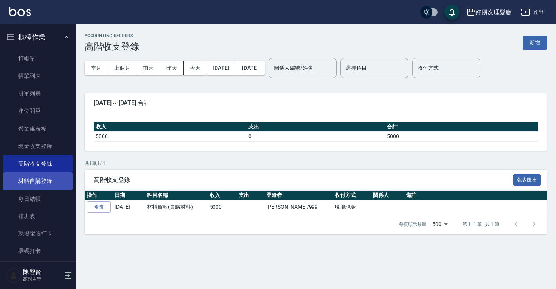
click at [52, 182] on link "材料自購登錄" at bounding box center [38, 180] width 70 height 17
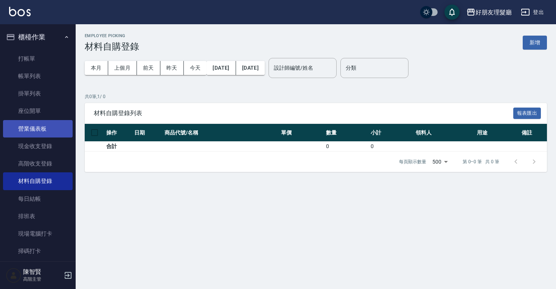
click at [52, 129] on link "營業儀表板" at bounding box center [38, 128] width 70 height 17
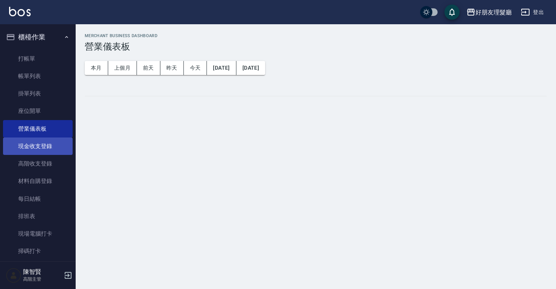
click at [52, 140] on link "現金收支登錄" at bounding box center [38, 145] width 70 height 17
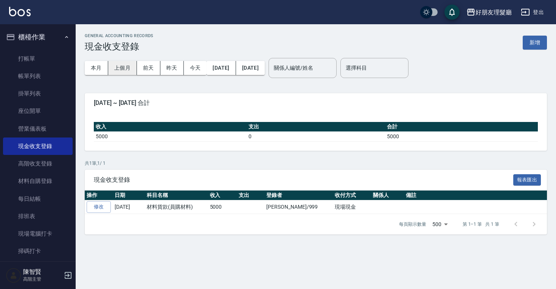
click at [115, 63] on button "上個月" at bounding box center [122, 68] width 29 height 14
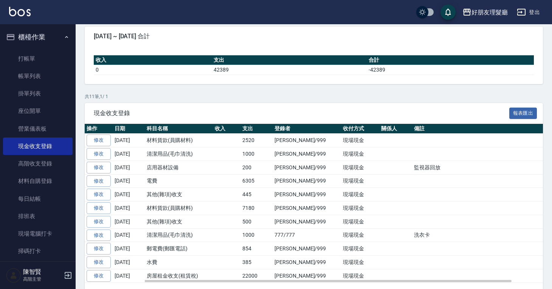
scroll to position [90, 0]
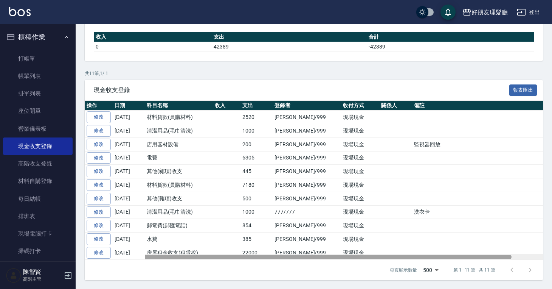
drag, startPoint x: 283, startPoint y: 257, endPoint x: 251, endPoint y: 258, distance: 32.2
click at [251, 258] on div at bounding box center [298, 257] width 427 height 4
click at [254, 254] on div at bounding box center [314, 257] width 458 height 6
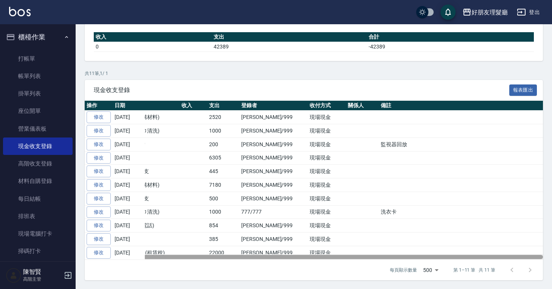
scroll to position [0, 0]
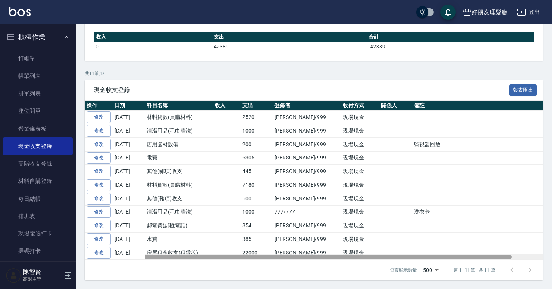
drag, startPoint x: 253, startPoint y: 254, endPoint x: 162, endPoint y: 254, distance: 91.2
click at [162, 255] on div at bounding box center [298, 257] width 427 height 4
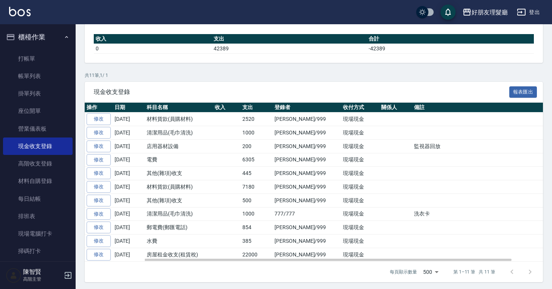
scroll to position [90, 0]
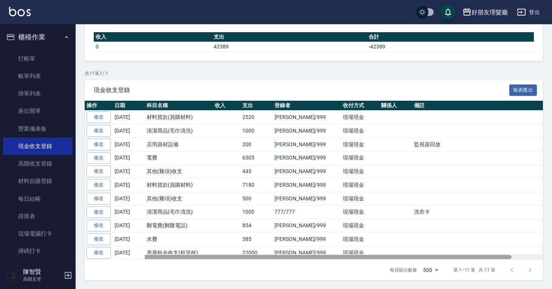
drag, startPoint x: 274, startPoint y: 256, endPoint x: 213, endPoint y: 260, distance: 61.0
click at [213, 260] on div "現金收支登錄 報表匯出 操作 日期 科目名稱 收入 支出 登錄者 收付方式 關係人 備註 修改 2025-08-30 材料貨款(員購材料) 2520 陳智賢/…" at bounding box center [314, 180] width 458 height 200
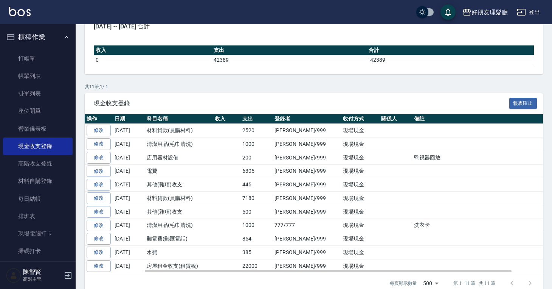
scroll to position [0, 0]
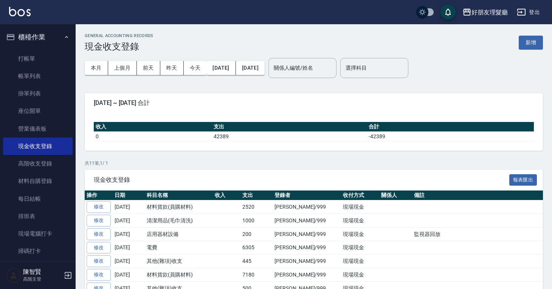
click at [536, 41] on button "新增" at bounding box center [531, 43] width 24 height 14
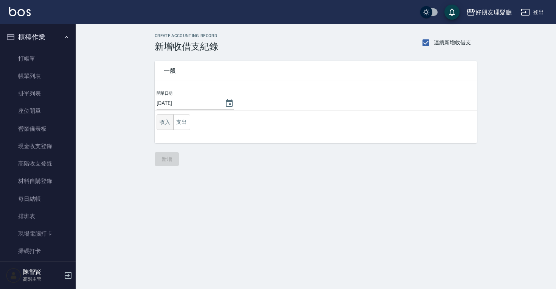
click at [162, 121] on button "收入" at bounding box center [165, 122] width 17 height 16
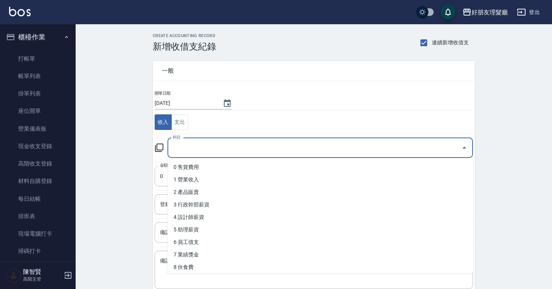
click at [246, 150] on input "科目" at bounding box center [314, 147] width 287 height 13
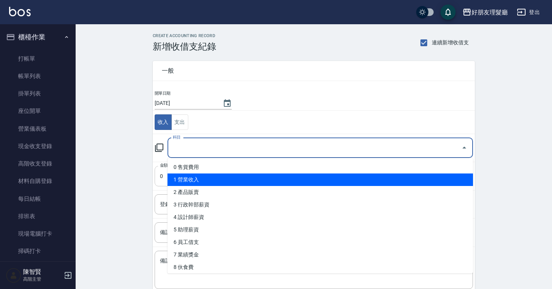
click at [219, 176] on li "1 營業收入" at bounding box center [321, 179] width 306 height 12
type input "1 營業收入"
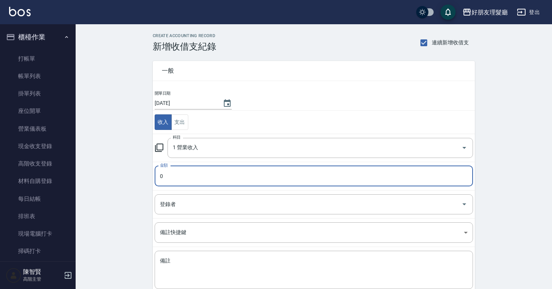
click at [218, 176] on input "0" at bounding box center [314, 176] width 319 height 20
type input "5000"
click at [237, 209] on input "登錄者" at bounding box center [308, 203] width 300 height 13
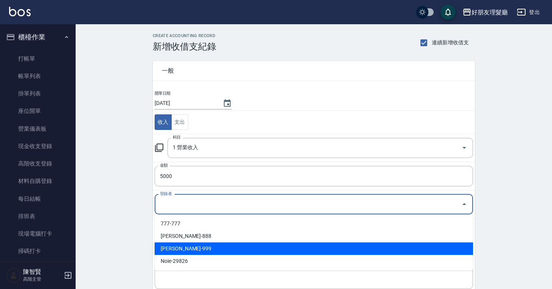
click at [227, 250] on li "陳智賢-999" at bounding box center [314, 248] width 319 height 12
type input "陳智賢-999"
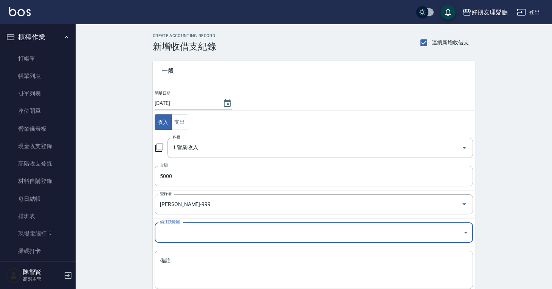
scroll to position [45, 0]
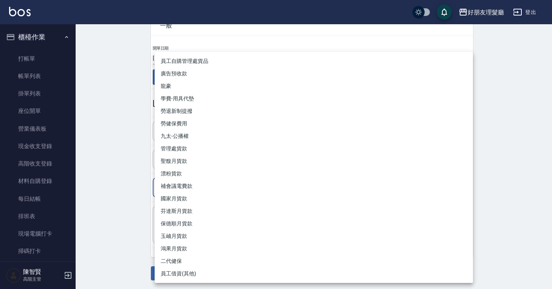
click at [222, 186] on body "好朋友理髮廳 登出 櫃檯作業 打帳單 帳單列表 掛單列表 座位開單 營業儀表板 現金收支登錄 高階收支登錄 材料自購登錄 每日結帳 排班表 現場電腦打卡 掃碼…" at bounding box center [276, 122] width 552 height 334
click at [78, 240] on div at bounding box center [278, 144] width 556 height 289
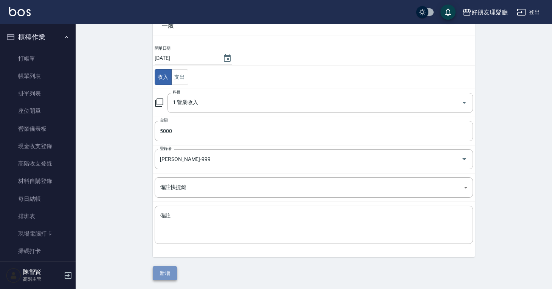
click at [162, 272] on button "新增" at bounding box center [165, 273] width 24 height 14
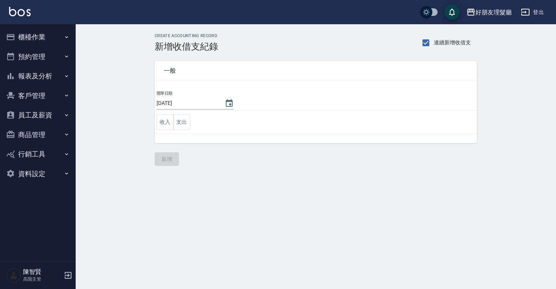
click at [20, 39] on button "櫃檯作業" at bounding box center [38, 37] width 70 height 20
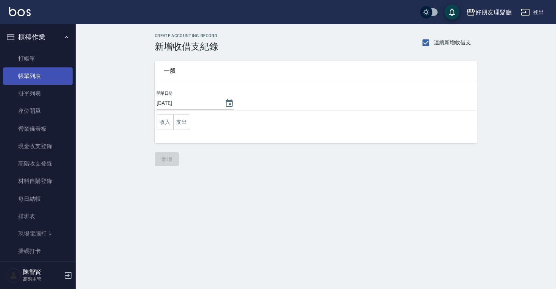
click at [47, 74] on link "帳單列表" at bounding box center [38, 75] width 70 height 17
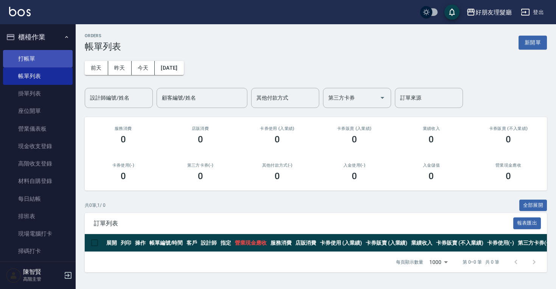
click at [48, 60] on link "打帳單" at bounding box center [38, 58] width 70 height 17
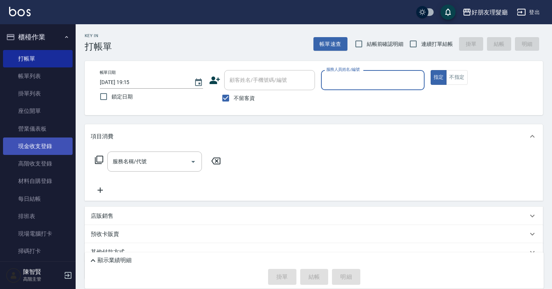
click at [46, 143] on link "現金收支登錄" at bounding box center [38, 145] width 70 height 17
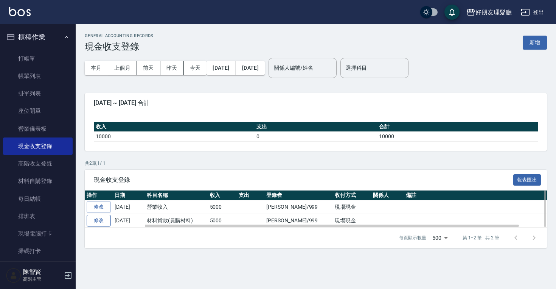
click at [99, 222] on link "修改" at bounding box center [99, 220] width 24 height 12
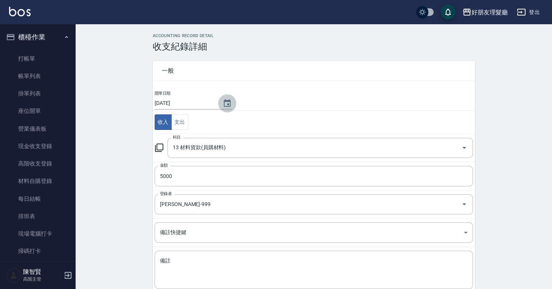
click at [223, 102] on icon "Choose date, selected date is 2025-09-08" at bounding box center [227, 103] width 9 height 9
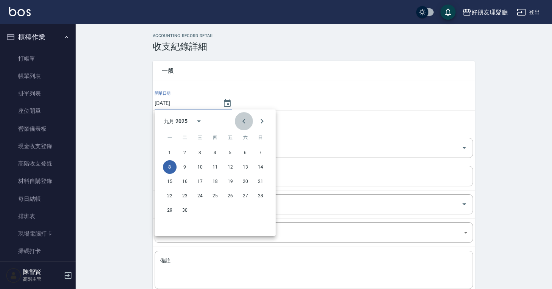
click at [247, 122] on icon "Previous month" at bounding box center [243, 121] width 9 height 9
click at [245, 167] on button "9" at bounding box center [246, 167] width 14 height 14
type input "[DATE]"
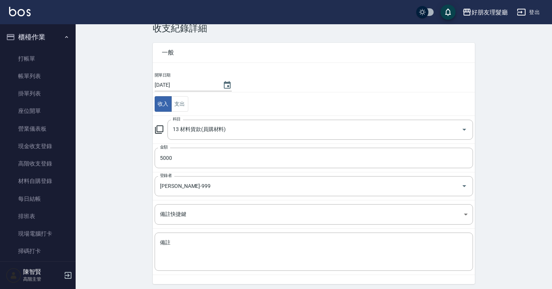
scroll to position [36, 0]
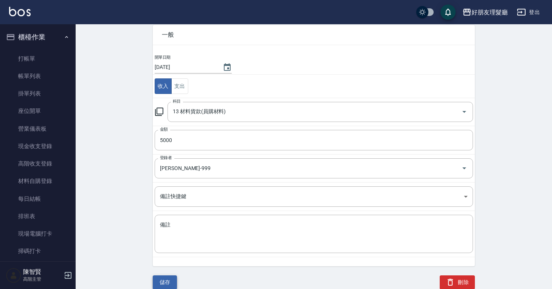
click at [169, 280] on button "儲存" at bounding box center [165, 282] width 24 height 14
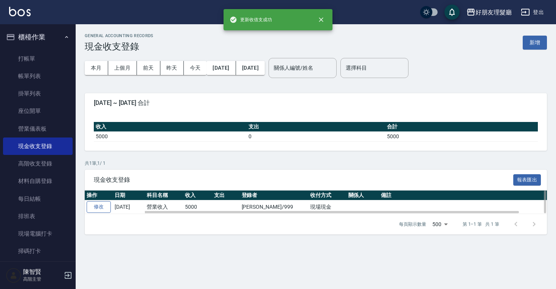
click at [101, 208] on link "修改" at bounding box center [99, 207] width 24 height 12
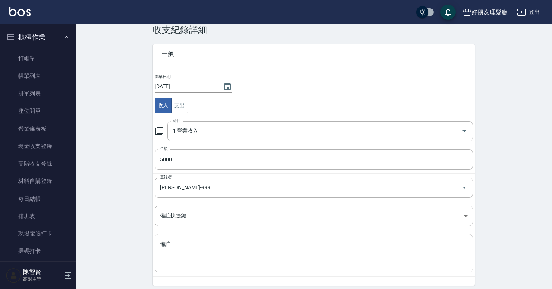
scroll to position [36, 0]
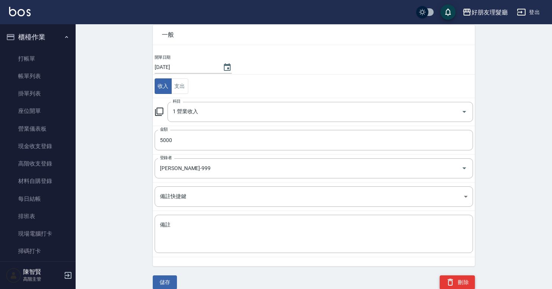
click at [452, 279] on icon "button" at bounding box center [450, 281] width 5 height 7
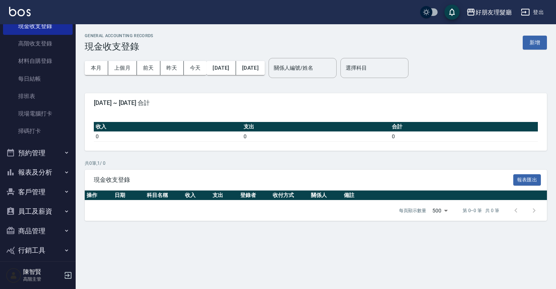
scroll to position [147, 0]
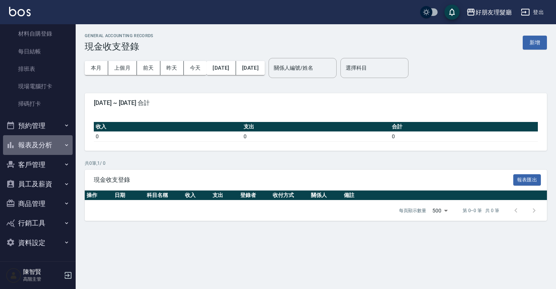
click at [40, 140] on button "報表及分析" at bounding box center [38, 145] width 70 height 20
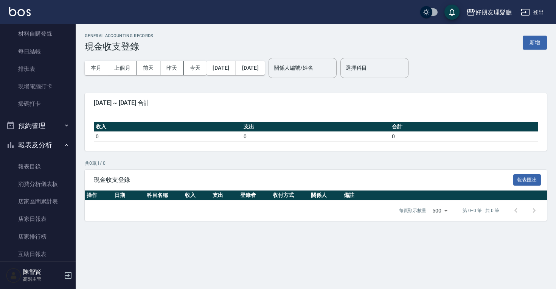
click at [42, 134] on button "預約管理" at bounding box center [38, 126] width 70 height 20
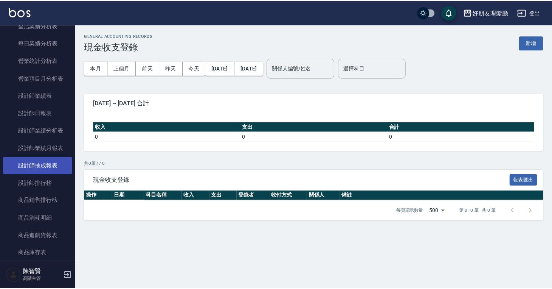
scroll to position [909, 0]
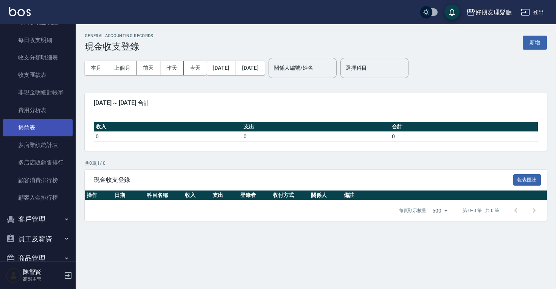
click at [50, 120] on link "損益表" at bounding box center [38, 127] width 70 height 17
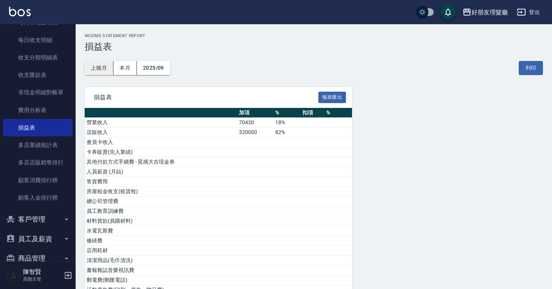
click at [108, 68] on button "上個月" at bounding box center [99, 68] width 29 height 14
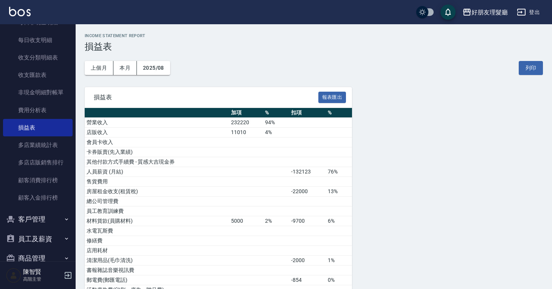
scroll to position [290, 0]
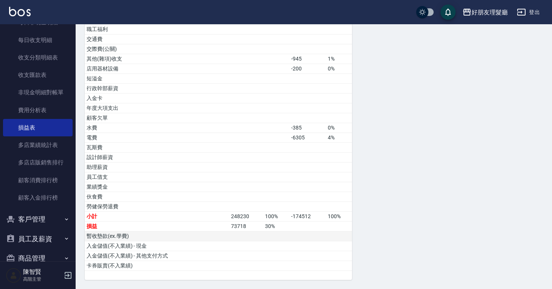
click at [342, 233] on td at bounding box center [339, 236] width 26 height 10
click at [343, 233] on td at bounding box center [339, 236] width 26 height 10
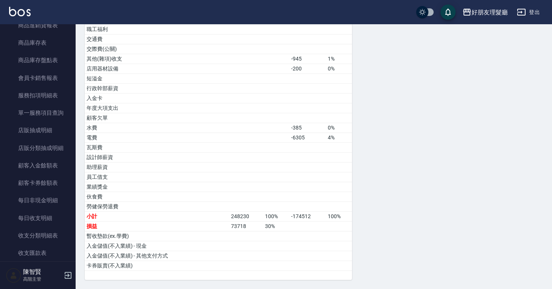
scroll to position [964, 0]
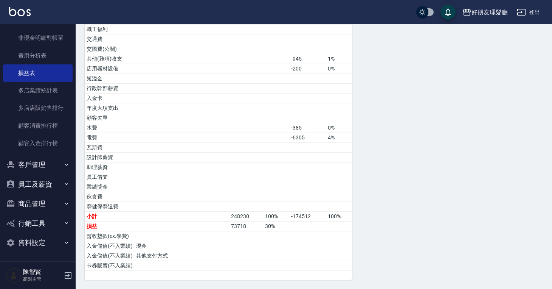
click at [43, 161] on button "客戶管理" at bounding box center [38, 165] width 70 height 20
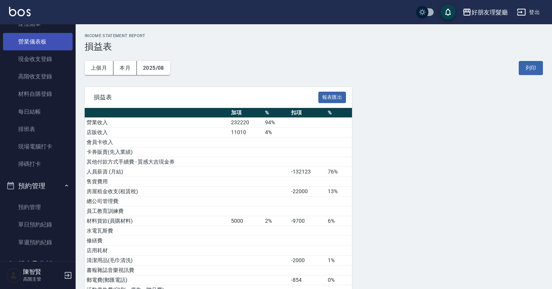
scroll to position [0, 0]
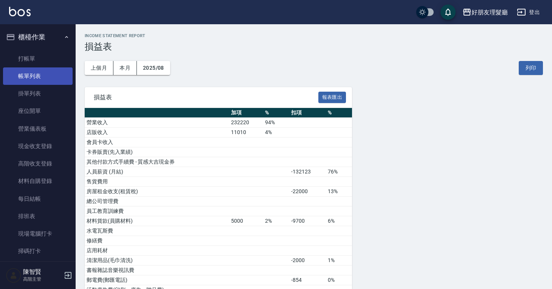
click at [51, 80] on link "帳單列表" at bounding box center [38, 75] width 70 height 17
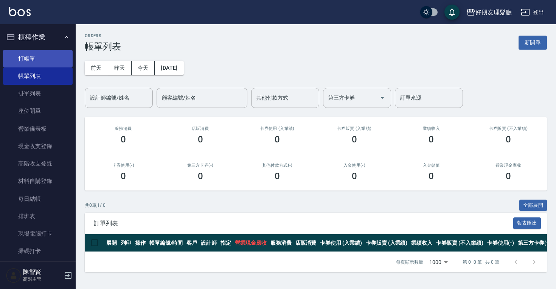
click at [56, 66] on link "打帳單" at bounding box center [38, 58] width 70 height 17
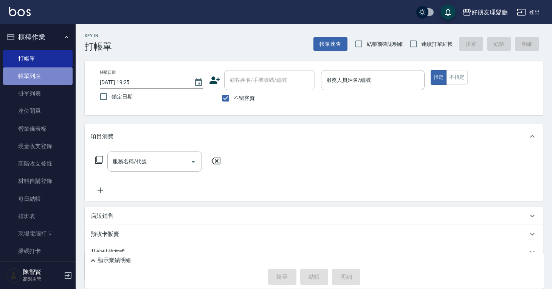
click at [48, 74] on link "帳單列表" at bounding box center [38, 75] width 70 height 17
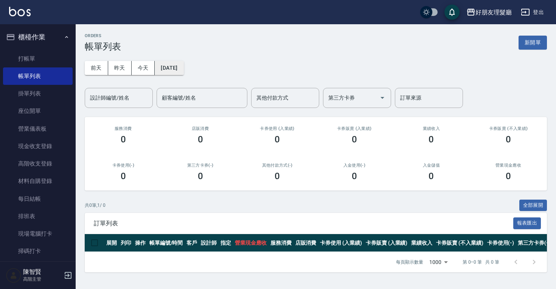
click at [165, 69] on button "2025/09/08" at bounding box center [169, 68] width 29 height 14
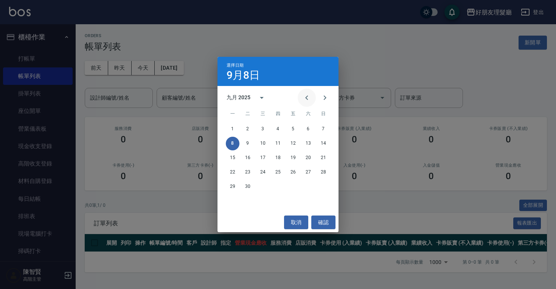
click at [310, 96] on icon "Previous month" at bounding box center [306, 97] width 9 height 9
click at [294, 132] on button "1" at bounding box center [293, 129] width 14 height 14
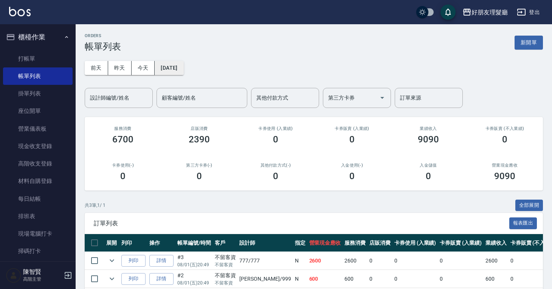
click at [183, 69] on button "2025/08/01" at bounding box center [169, 68] width 29 height 14
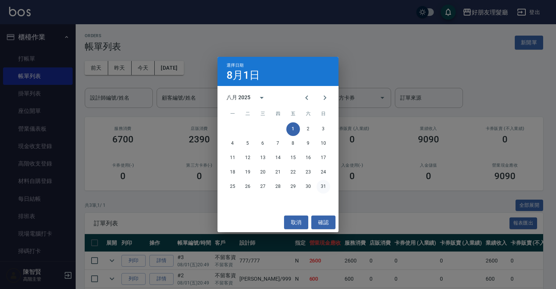
click at [323, 187] on button "31" at bounding box center [324, 187] width 14 height 14
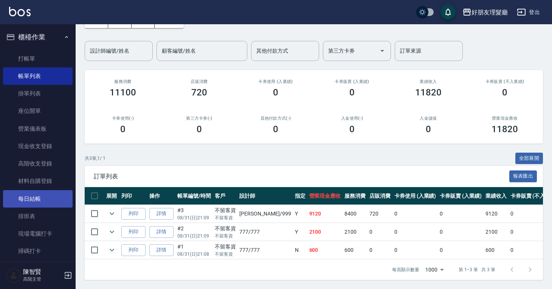
click at [40, 203] on link "每日結帳" at bounding box center [38, 198] width 70 height 17
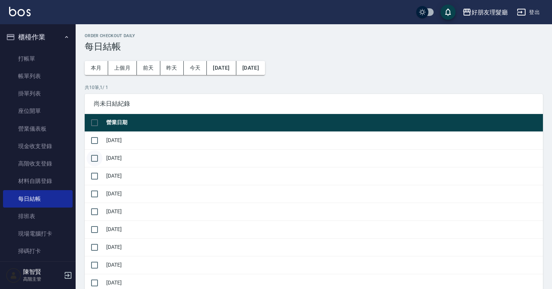
click at [98, 162] on input "checkbox" at bounding box center [95, 158] width 16 height 16
checkbox input "true"
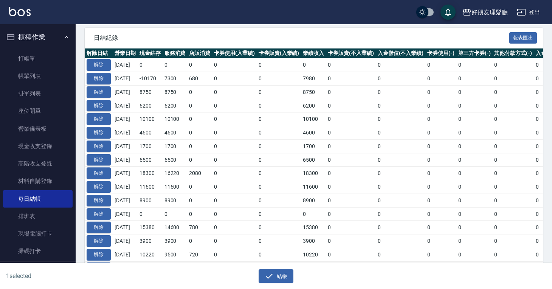
scroll to position [303, 0]
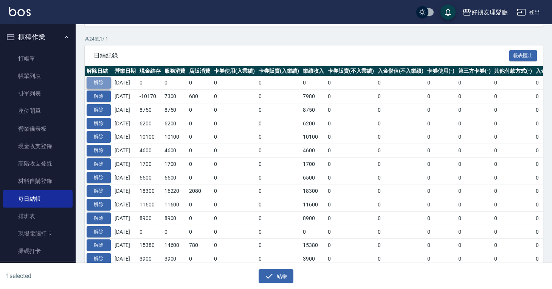
click at [103, 83] on button "解除" at bounding box center [99, 83] width 24 height 12
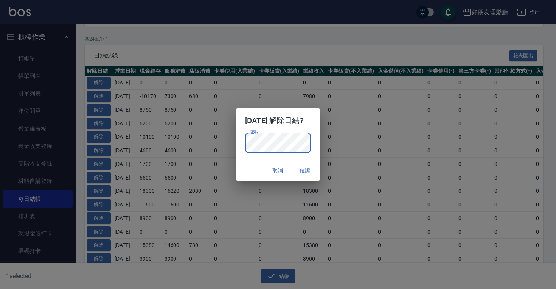
click at [251, 169] on div "取消 確認" at bounding box center [278, 170] width 84 height 20
click at [285, 169] on button "取消" at bounding box center [278, 170] width 24 height 14
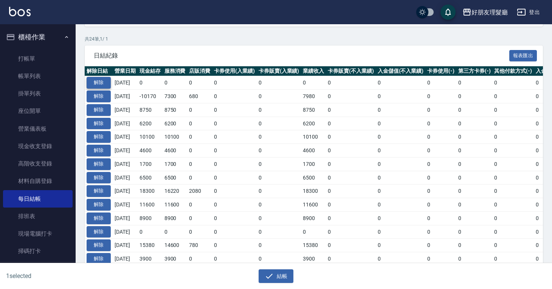
click at [98, 85] on button "解除" at bounding box center [99, 83] width 24 height 12
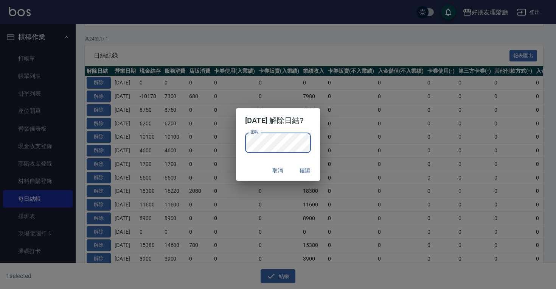
click at [253, 165] on div "取消 確認" at bounding box center [278, 170] width 84 height 20
click at [305, 170] on button "確認" at bounding box center [305, 170] width 24 height 14
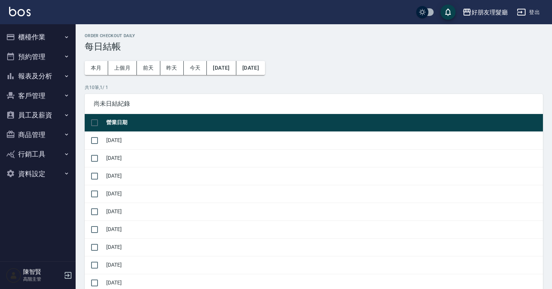
click at [59, 39] on button "櫃檯作業" at bounding box center [38, 37] width 70 height 20
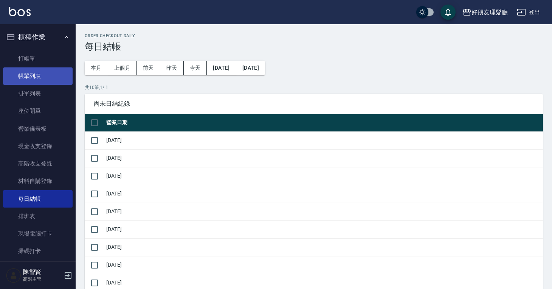
click at [46, 74] on link "帳單列表" at bounding box center [38, 75] width 70 height 17
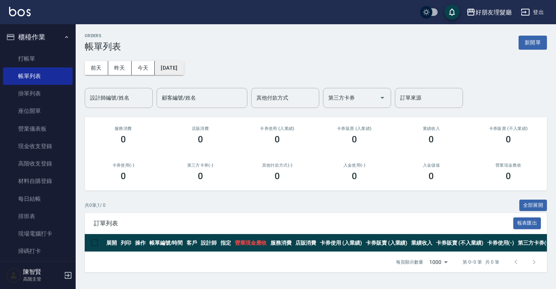
click at [183, 67] on button "2025/09/08" at bounding box center [169, 68] width 29 height 14
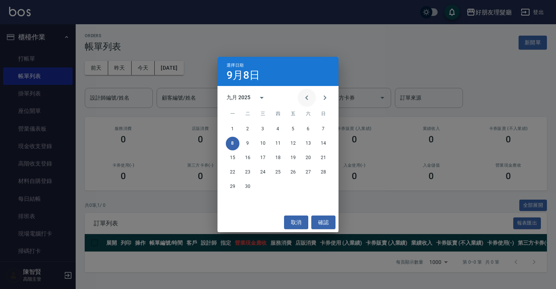
click at [305, 97] on icon "Previous month" at bounding box center [306, 97] width 9 height 9
click at [322, 184] on button "31" at bounding box center [324, 187] width 14 height 14
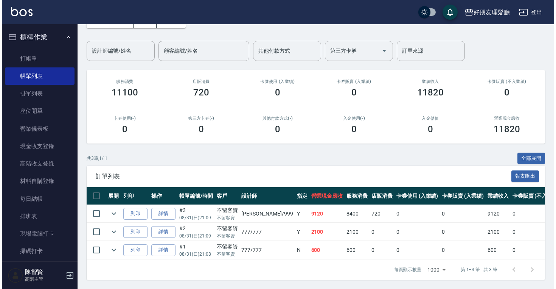
scroll to position [53, 0]
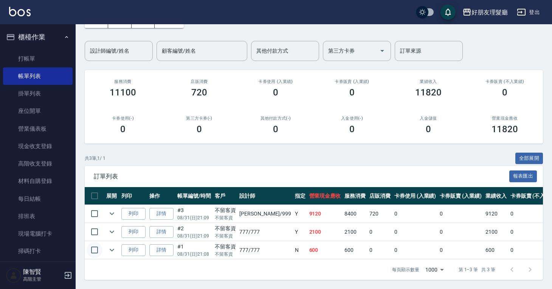
click at [95, 245] on input "checkbox" at bounding box center [95, 250] width 16 height 16
checkbox input "true"
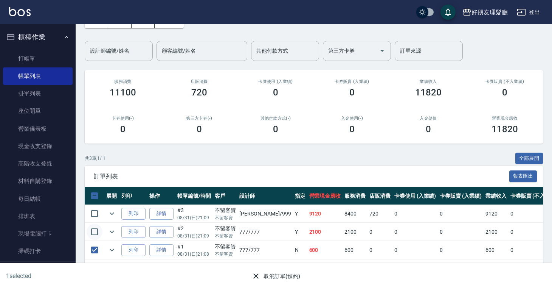
click at [97, 227] on input "checkbox" at bounding box center [95, 232] width 16 height 16
checkbox input "true"
click at [270, 277] on button "取消訂單(預約)" at bounding box center [276, 276] width 55 height 14
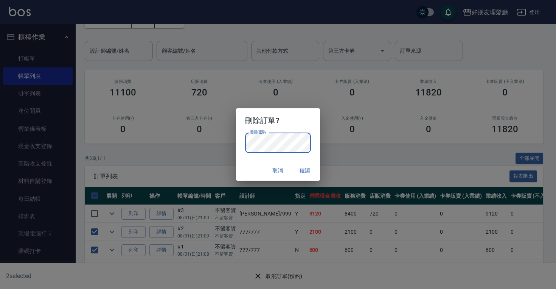
click at [258, 161] on div "取消 確認" at bounding box center [278, 170] width 84 height 20
click at [308, 168] on button "確認" at bounding box center [305, 170] width 24 height 14
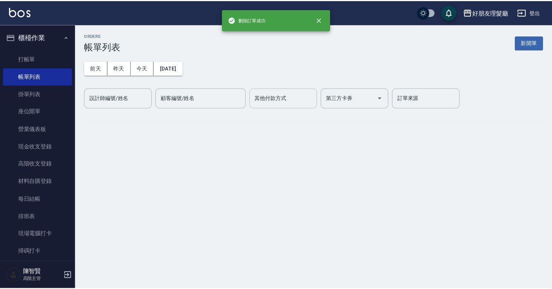
scroll to position [0, 0]
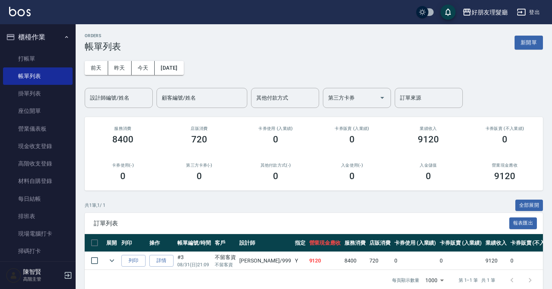
click at [322, 226] on span "訂單列表" at bounding box center [302, 223] width 416 height 8
click at [41, 59] on link "打帳單" at bounding box center [38, 58] width 70 height 17
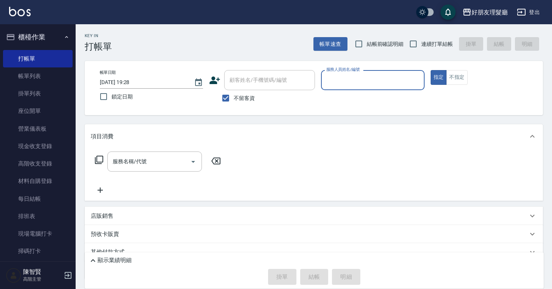
click at [178, 82] on input "2025/09/08 19:28" at bounding box center [143, 82] width 87 height 12
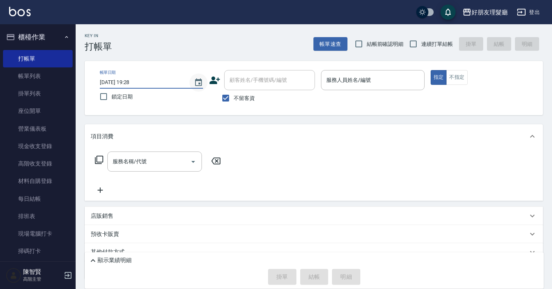
click at [194, 81] on icon "Choose date, selected date is 2025-09-08" at bounding box center [198, 82] width 9 height 9
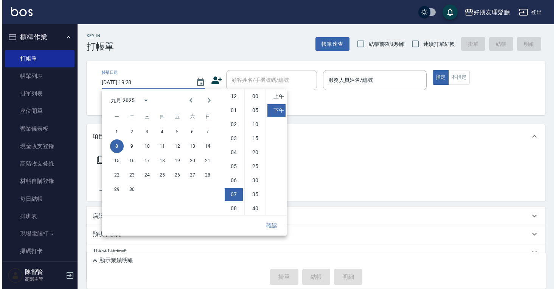
scroll to position [42, 0]
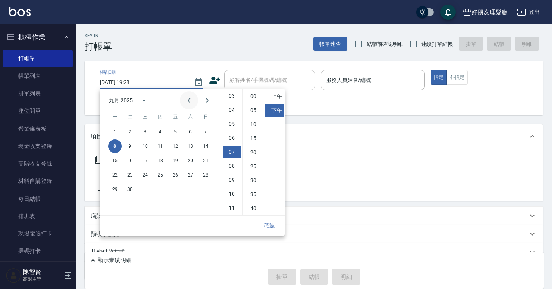
click at [193, 100] on icon "Previous month" at bounding box center [189, 100] width 9 height 9
click at [203, 194] on button "31" at bounding box center [206, 189] width 14 height 14
type input "2025/08/31 19:28"
click at [374, 161] on div "服務名稱/代號 服務名稱/代號" at bounding box center [314, 174] width 458 height 52
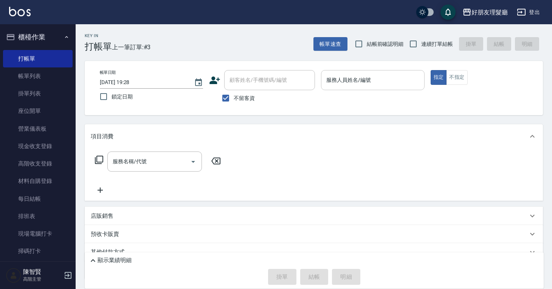
click at [367, 82] on input "服務人員姓名/編號" at bounding box center [373, 79] width 96 height 13
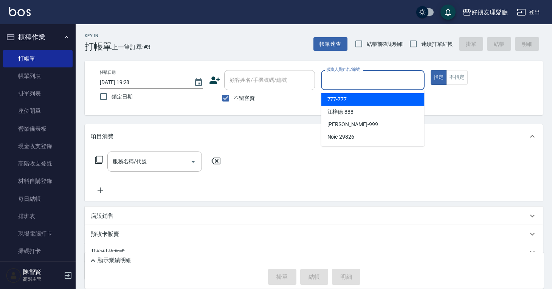
click at [357, 101] on div "777 -777" at bounding box center [373, 99] width 103 height 12
type input "777-777"
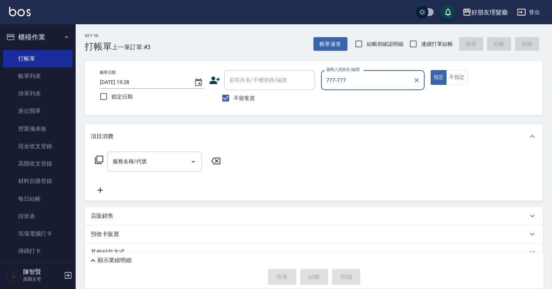
drag, startPoint x: 132, startPoint y: 164, endPoint x: 138, endPoint y: 162, distance: 6.6
click at [132, 164] on input "服務名稱/代號" at bounding box center [149, 161] width 76 height 13
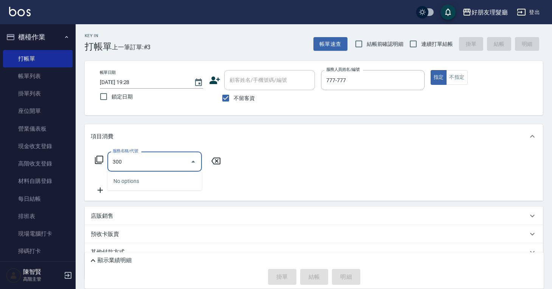
click at [191, 164] on icon "Close" at bounding box center [193, 161] width 9 height 9
click at [189, 165] on icon "Open" at bounding box center [193, 161] width 9 height 9
click at [149, 157] on input "300" at bounding box center [149, 161] width 76 height 13
type input "3"
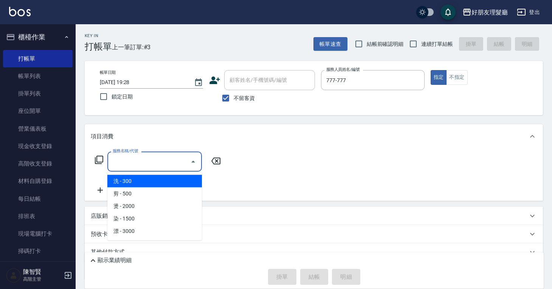
click at [133, 182] on span "洗 - 300" at bounding box center [154, 181] width 95 height 12
type input "洗(1)"
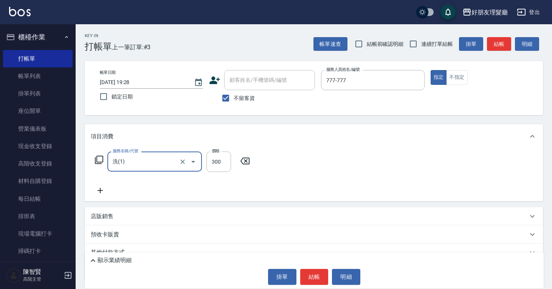
click at [369, 166] on div "服務名稱/代號 洗(1) 服務名稱/代號 價格 300 價格" at bounding box center [314, 174] width 458 height 53
click at [320, 274] on button "結帳" at bounding box center [314, 277] width 28 height 16
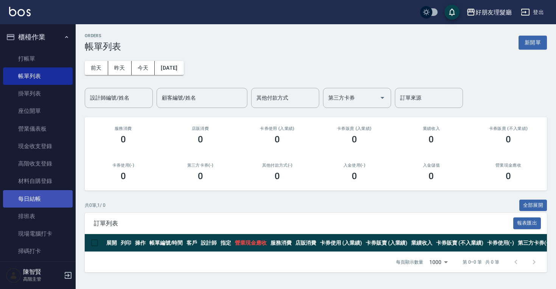
scroll to position [147, 0]
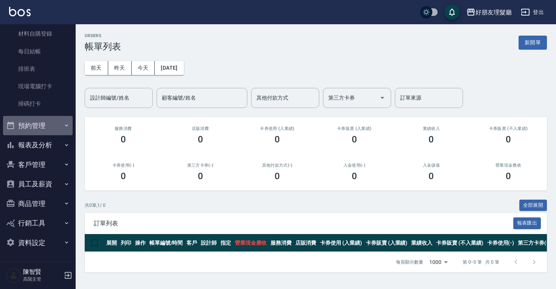
click at [46, 126] on button "預約管理" at bounding box center [38, 126] width 70 height 20
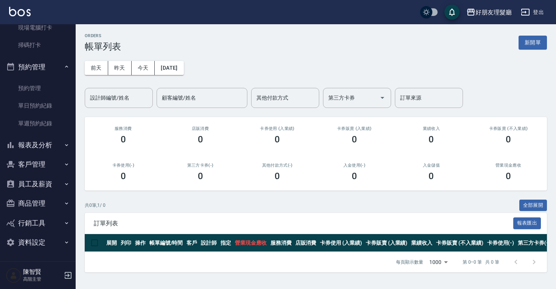
click at [41, 153] on button "報表及分析" at bounding box center [38, 145] width 70 height 20
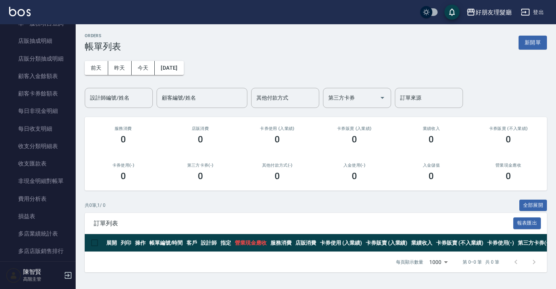
scroll to position [964, 0]
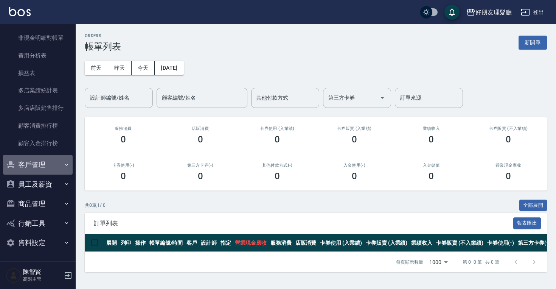
click at [54, 168] on button "客戶管理" at bounding box center [38, 165] width 70 height 20
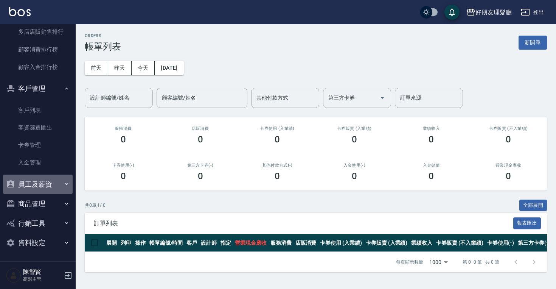
click at [53, 184] on button "員工及薪資" at bounding box center [38, 184] width 70 height 20
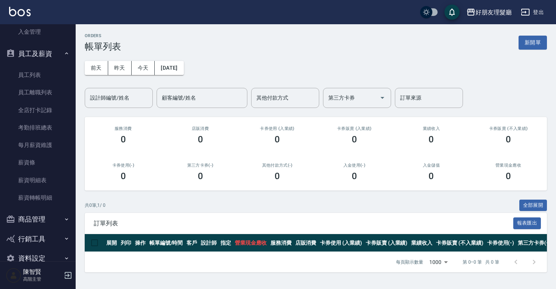
scroll to position [1186, 0]
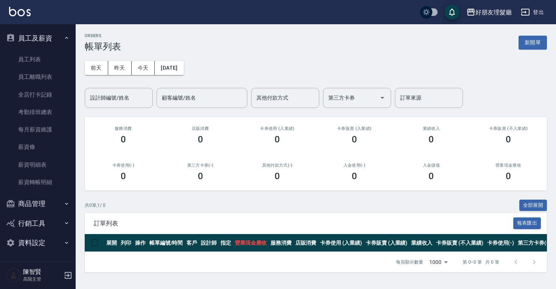
click at [54, 199] on button "商品管理" at bounding box center [38, 204] width 70 height 20
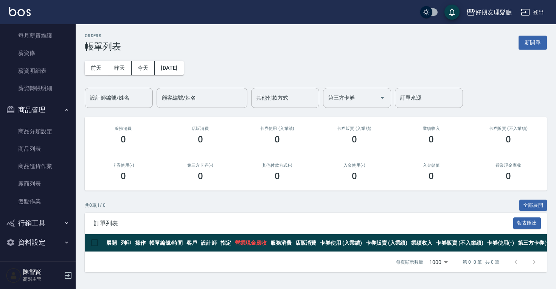
click at [51, 229] on button "行銷工具" at bounding box center [38, 223] width 70 height 20
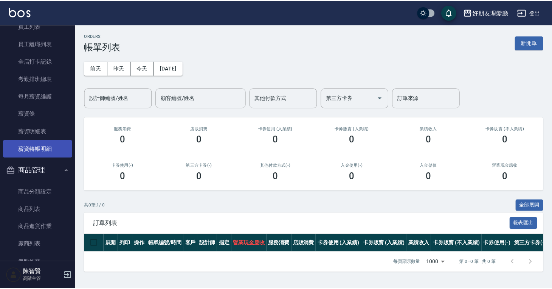
scroll to position [1200, 0]
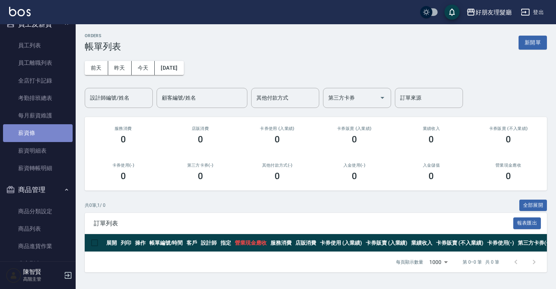
click at [39, 131] on link "薪資條" at bounding box center [38, 132] width 70 height 17
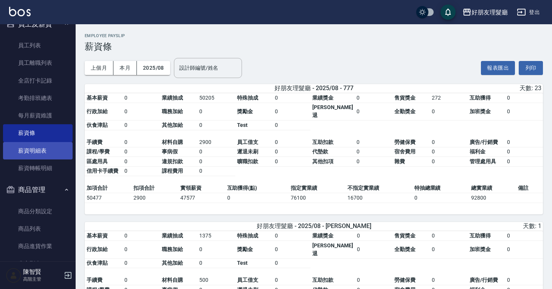
click at [44, 152] on link "薪資明細表" at bounding box center [38, 150] width 70 height 17
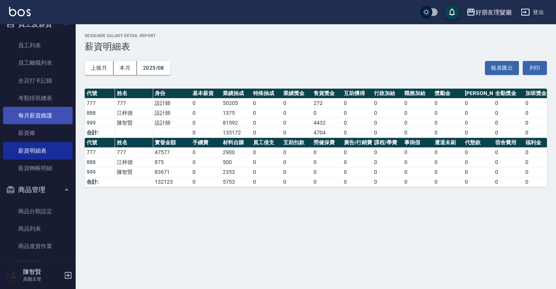
click at [49, 112] on link "每月薪資維護" at bounding box center [38, 115] width 70 height 17
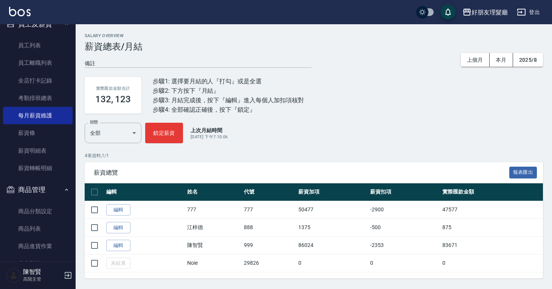
click at [94, 190] on input "checkbox" at bounding box center [95, 192] width 16 height 16
checkbox input "true"
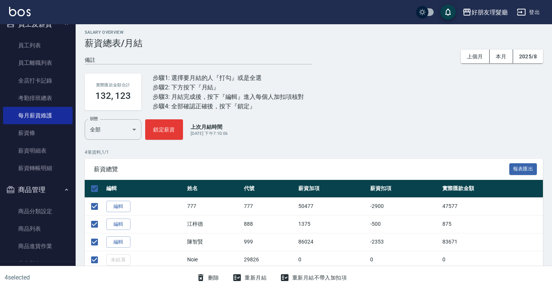
scroll to position [8, 0]
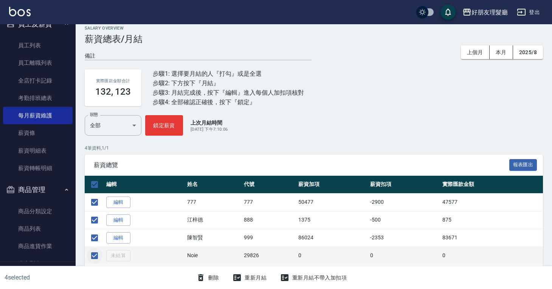
click at [99, 255] on input "checkbox" at bounding box center [95, 255] width 16 height 16
checkbox input "false"
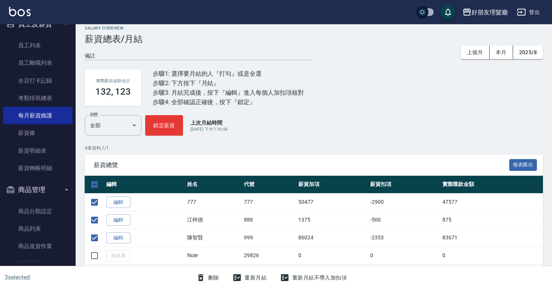
click at [239, 275] on icon "button" at bounding box center [237, 277] width 8 height 7
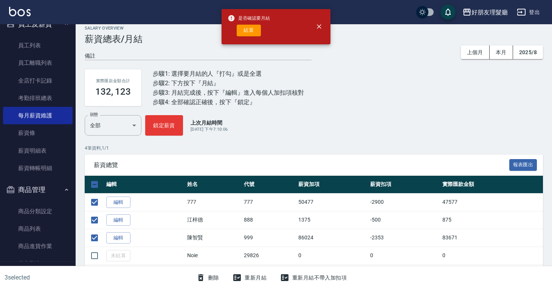
click at [250, 28] on button "結算" at bounding box center [249, 31] width 24 height 12
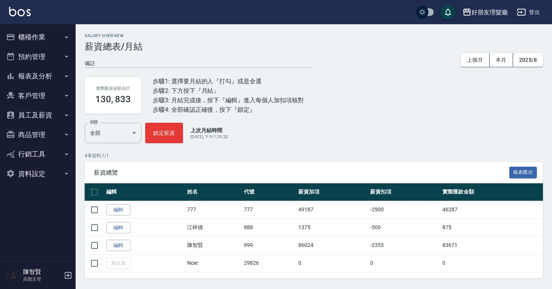
click at [46, 138] on button "商品管理" at bounding box center [38, 135] width 70 height 20
click at [45, 117] on button "員工及薪資" at bounding box center [38, 115] width 70 height 20
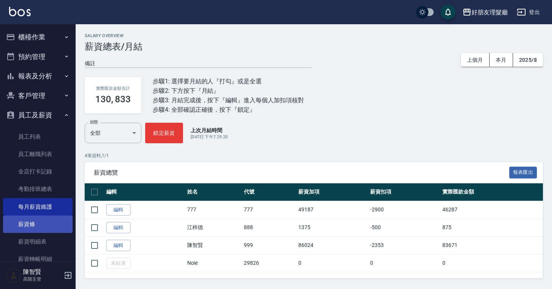
click at [47, 226] on link "薪資條" at bounding box center [38, 223] width 70 height 17
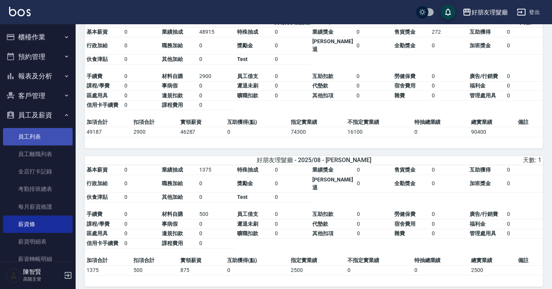
scroll to position [34, 0]
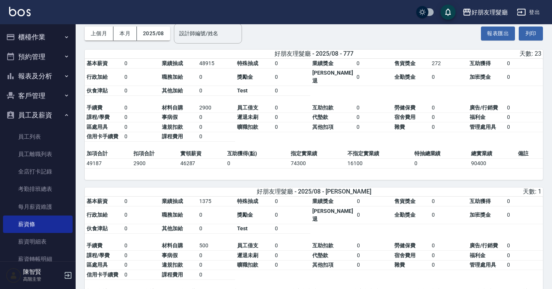
click at [48, 65] on button "預約管理" at bounding box center [38, 57] width 70 height 20
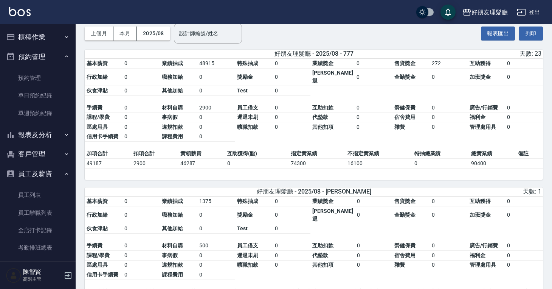
click at [45, 133] on button "報表及分析" at bounding box center [38, 135] width 70 height 20
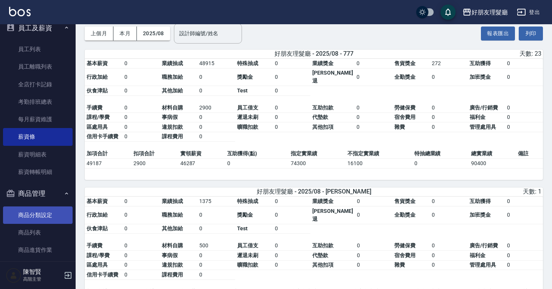
scroll to position [918, 0]
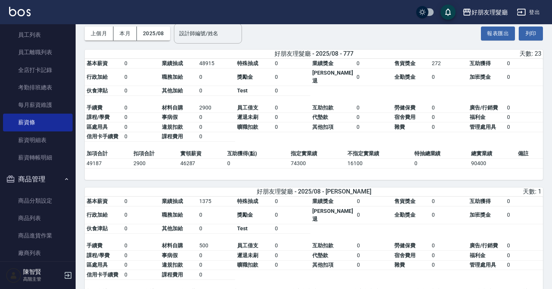
click at [58, 189] on ul "商品分類設定 商品列表 商品進貨作業 廠商列表 盤點作業" at bounding box center [38, 235] width 70 height 93
click at [57, 184] on button "商品管理" at bounding box center [38, 179] width 70 height 20
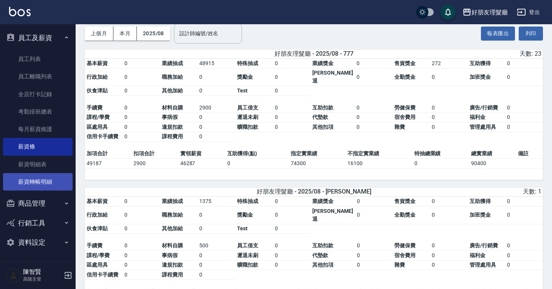
scroll to position [894, 0]
click at [49, 207] on button "商品管理" at bounding box center [38, 204] width 70 height 20
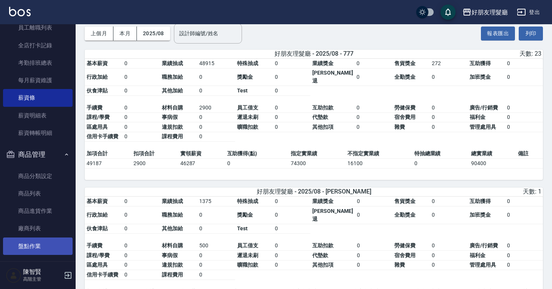
scroll to position [988, 0]
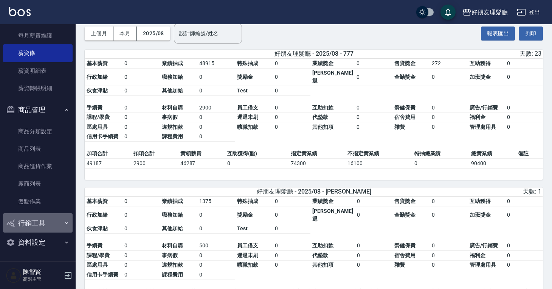
click at [50, 221] on button "行銷工具" at bounding box center [38, 223] width 70 height 20
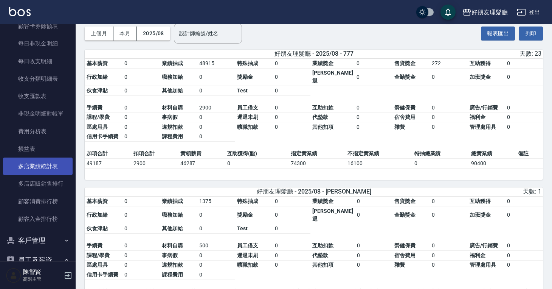
scroll to position [672, 0]
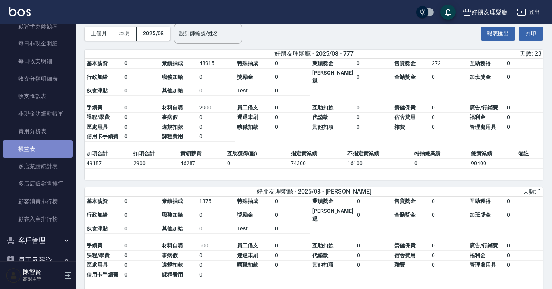
click at [44, 150] on link "損益表" at bounding box center [38, 148] width 70 height 17
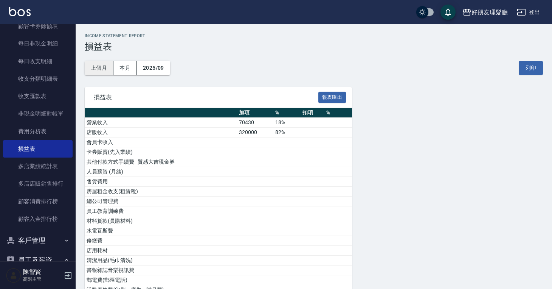
click at [101, 71] on button "上個月" at bounding box center [99, 68] width 29 height 14
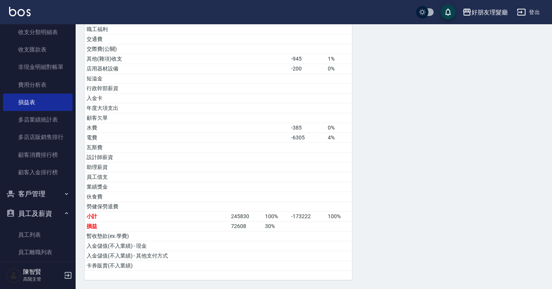
scroll to position [887, 0]
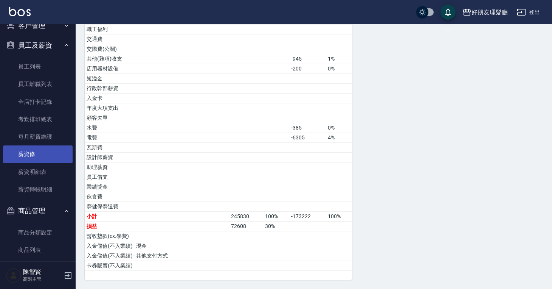
click at [42, 161] on link "薪資條" at bounding box center [38, 153] width 70 height 17
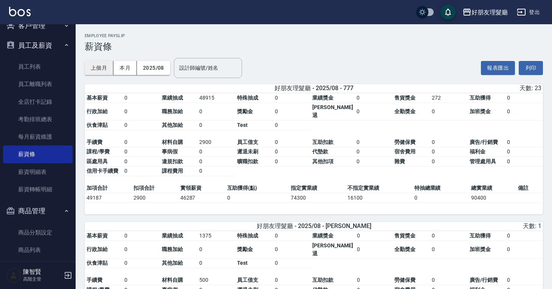
click at [95, 68] on button "上個月" at bounding box center [99, 68] width 29 height 14
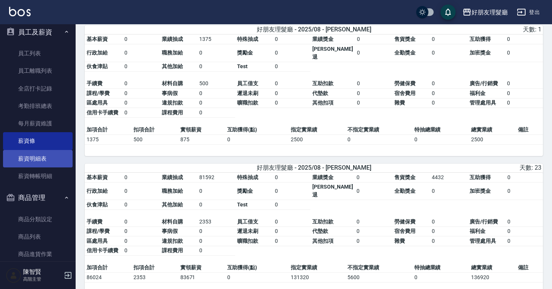
scroll to position [637, 0]
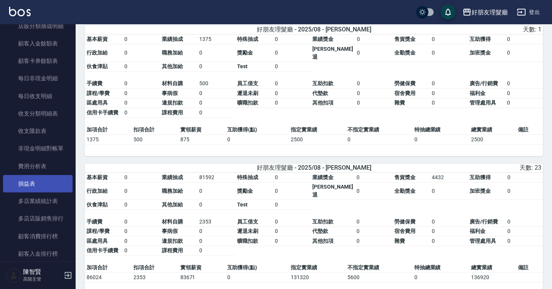
click at [48, 184] on link "損益表" at bounding box center [38, 183] width 70 height 17
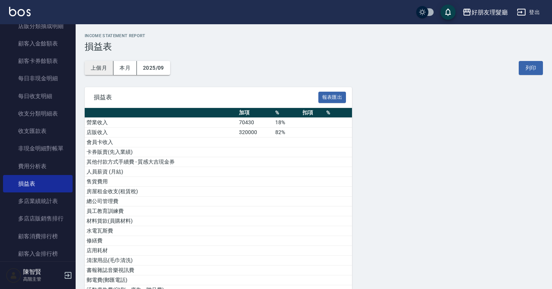
click at [103, 68] on button "上個月" at bounding box center [99, 68] width 29 height 14
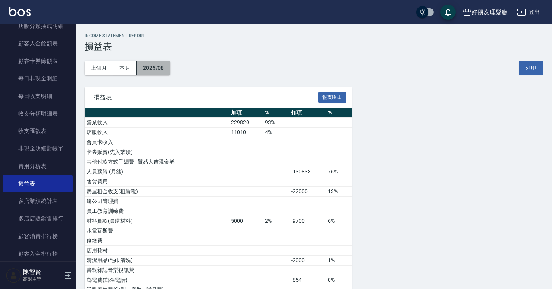
click at [164, 73] on button "2025/08" at bounding box center [153, 68] width 33 height 14
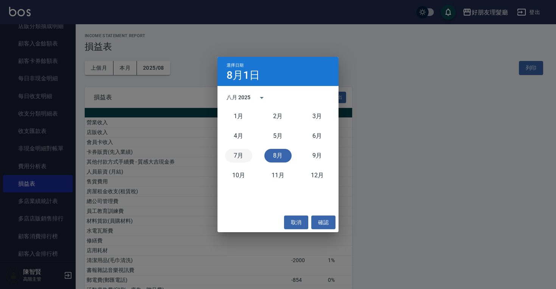
click at [245, 158] on button "7月" at bounding box center [238, 156] width 27 height 14
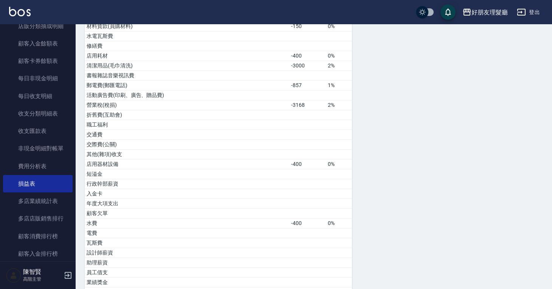
scroll to position [290, 0]
